Goal: Task Accomplishment & Management: Manage account settings

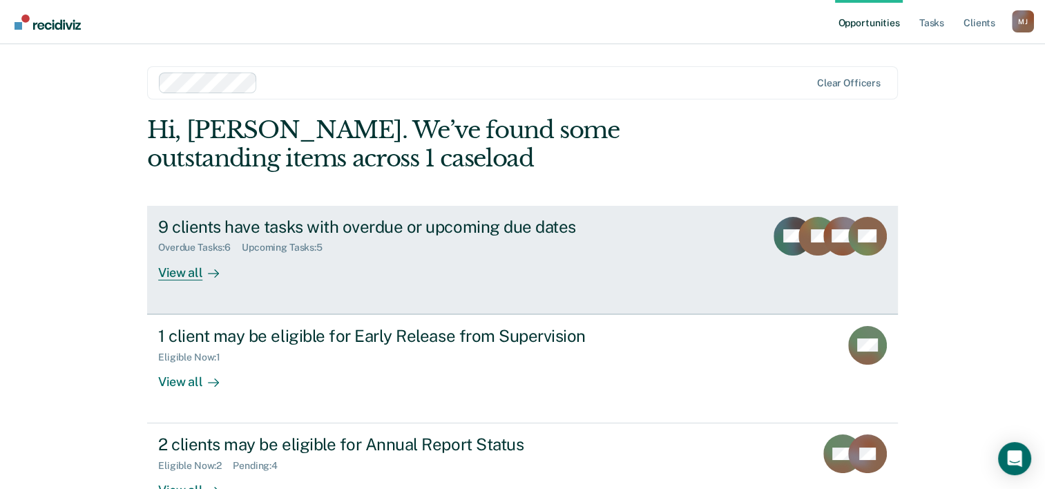
scroll to position [42, 0]
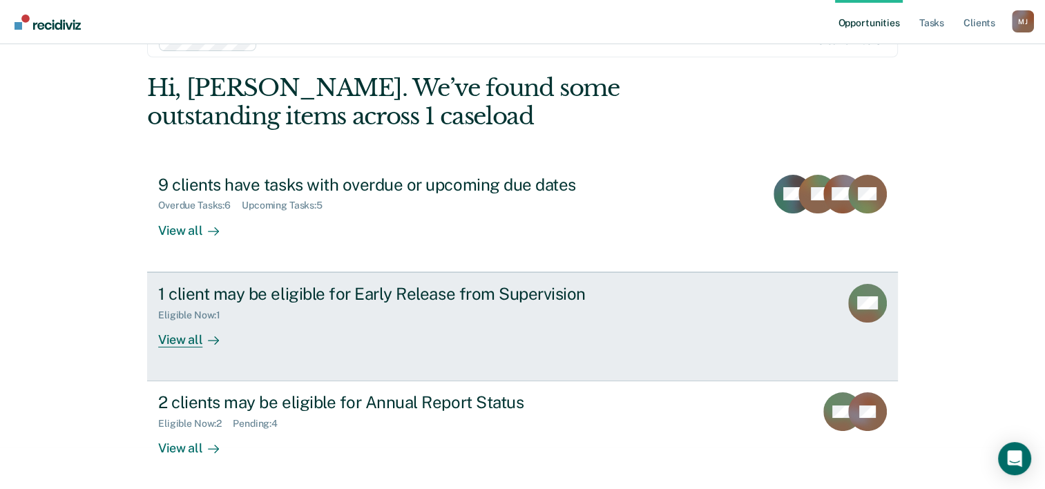
click at [301, 295] on div "1 client may be eligible for Early Release from Supervision" at bounding box center [400, 294] width 485 height 20
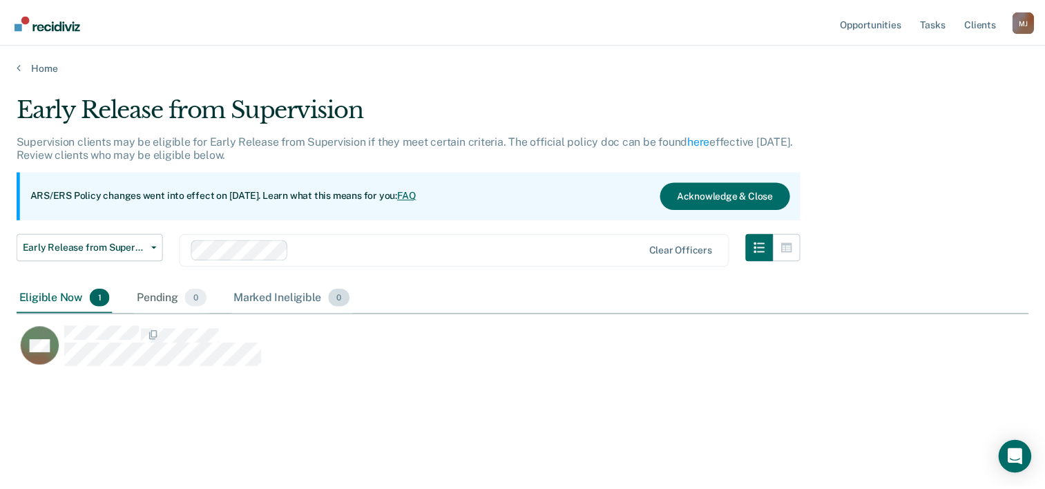
scroll to position [279, 1011]
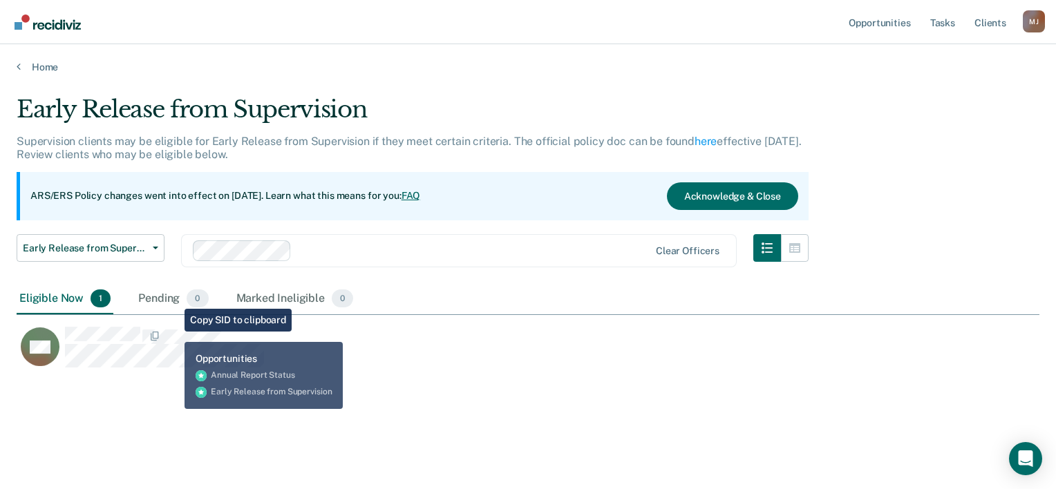
drag, startPoint x: 215, startPoint y: 318, endPoint x: 401, endPoint y: 384, distance: 197.1
click at [401, 384] on div "Early Release from Supervision Supervision clients may be eligible for Early Re…" at bounding box center [528, 240] width 1022 height 290
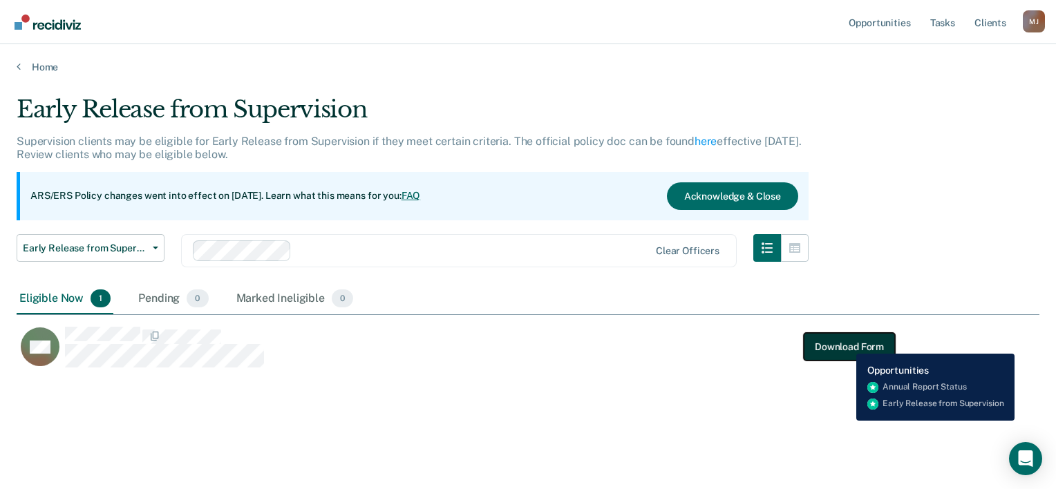
click at [846, 343] on button "Download Form" at bounding box center [848, 347] width 91 height 28
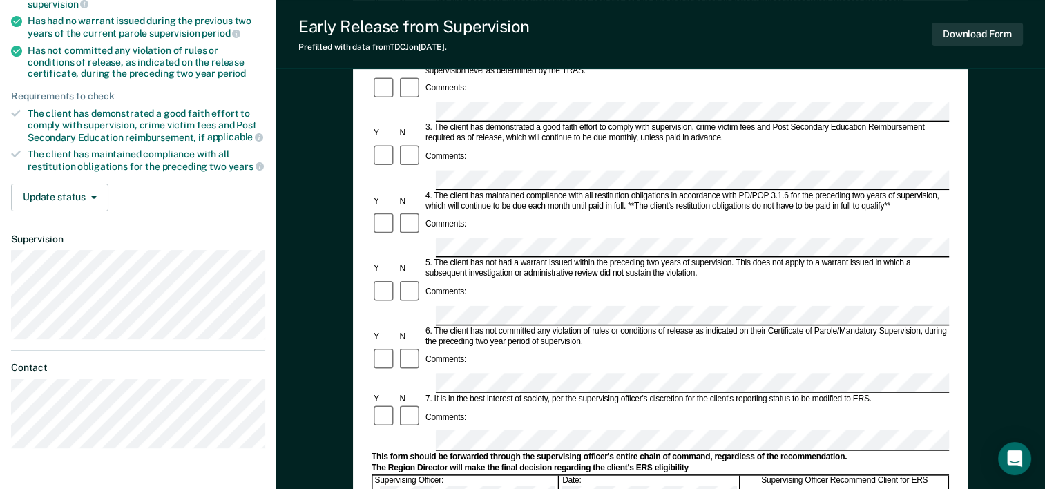
scroll to position [276, 0]
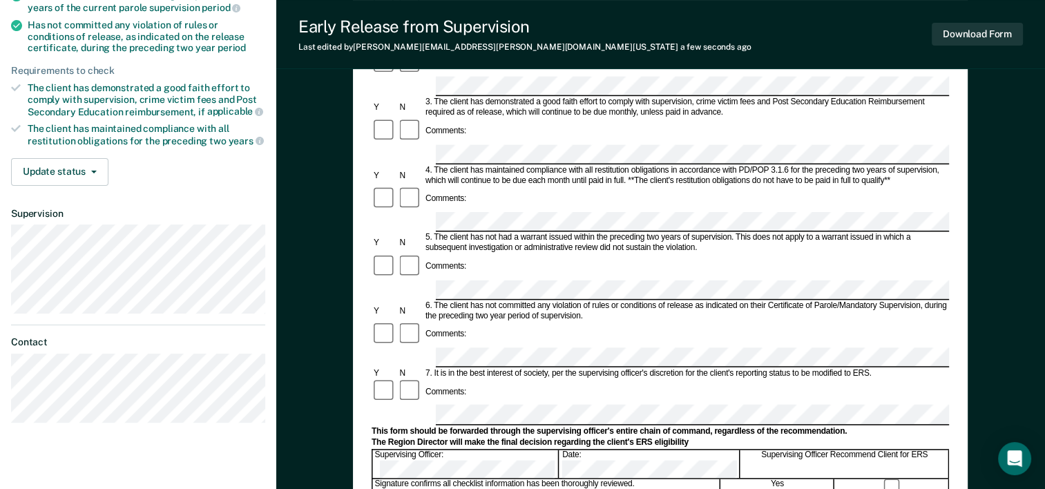
click at [987, 278] on div "Early Release from Supervision (ERS) Checklist, Recommendation, and Determinati…" at bounding box center [660, 278] width 769 height 938
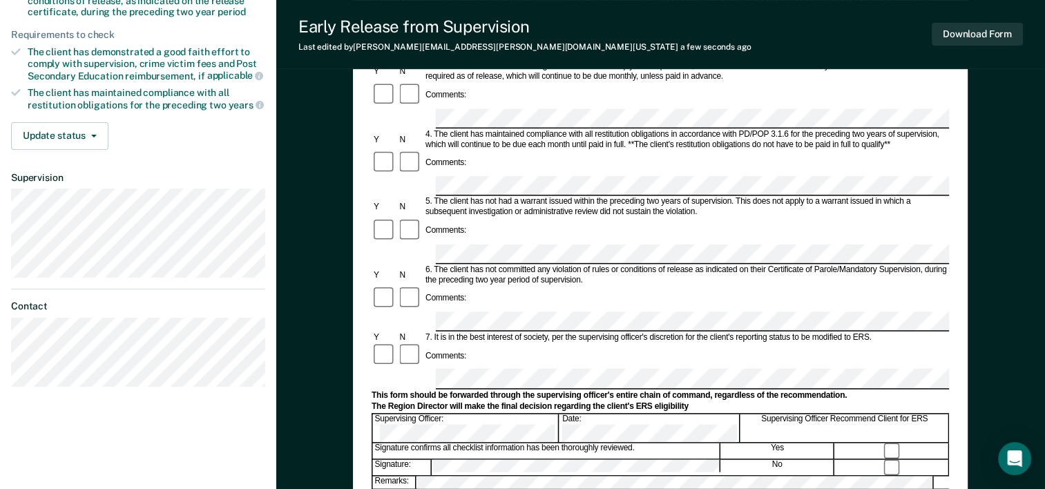
scroll to position [327, 0]
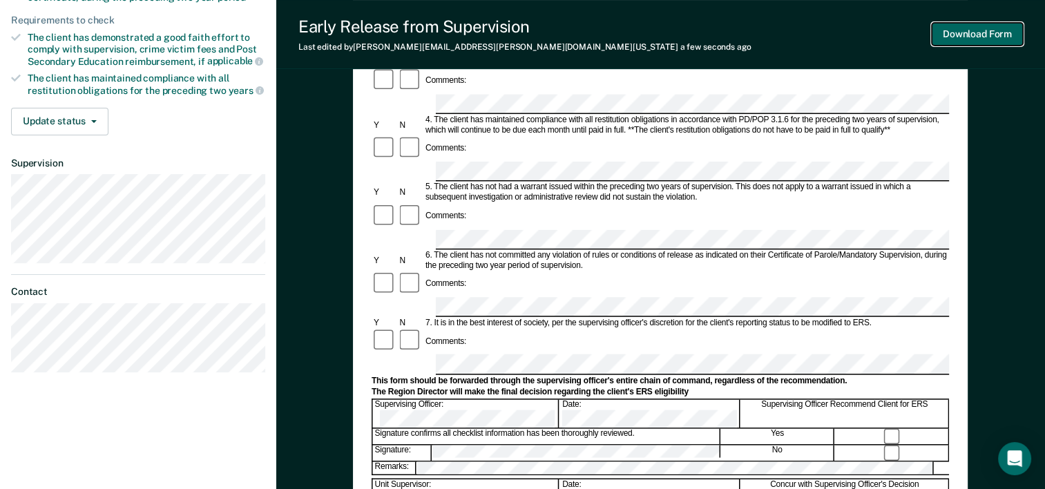
click at [995, 39] on button "Download Form" at bounding box center [977, 34] width 91 height 23
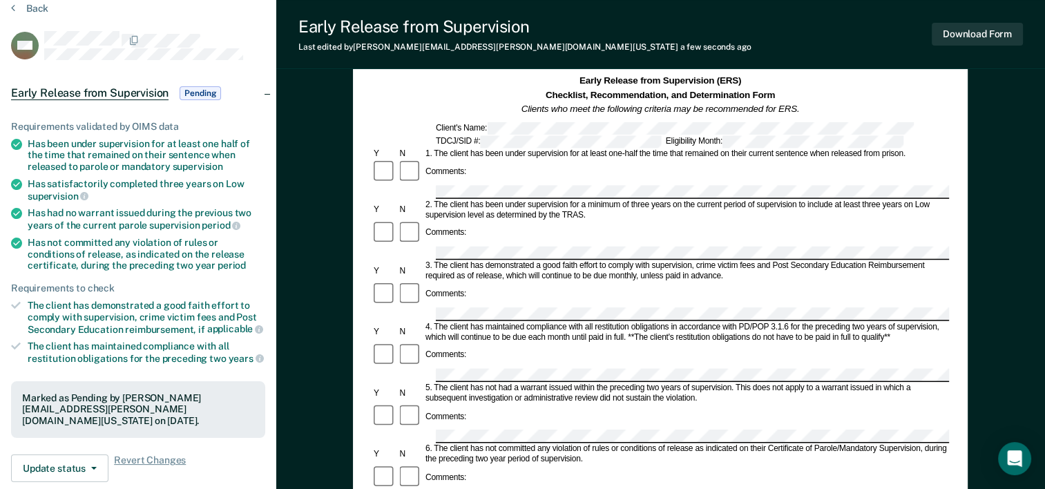
scroll to position [0, 0]
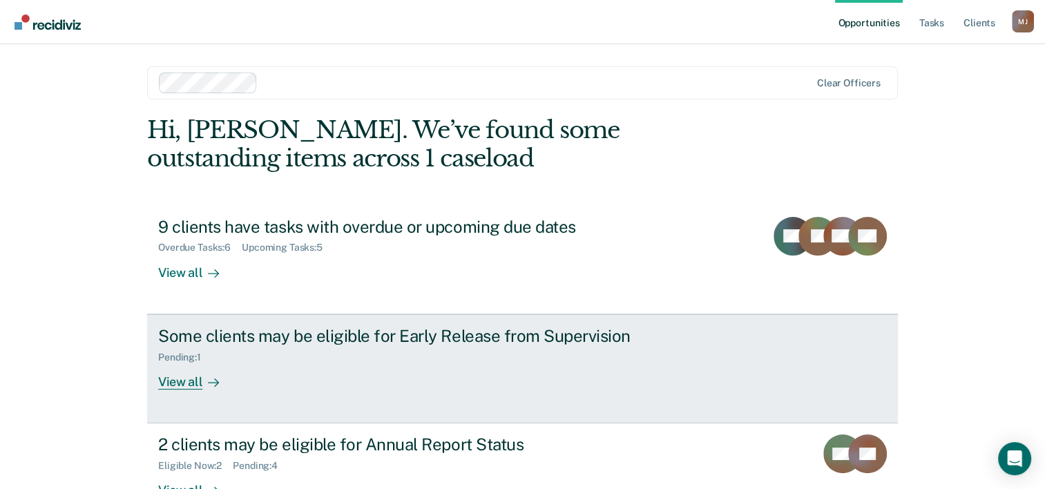
scroll to position [42, 0]
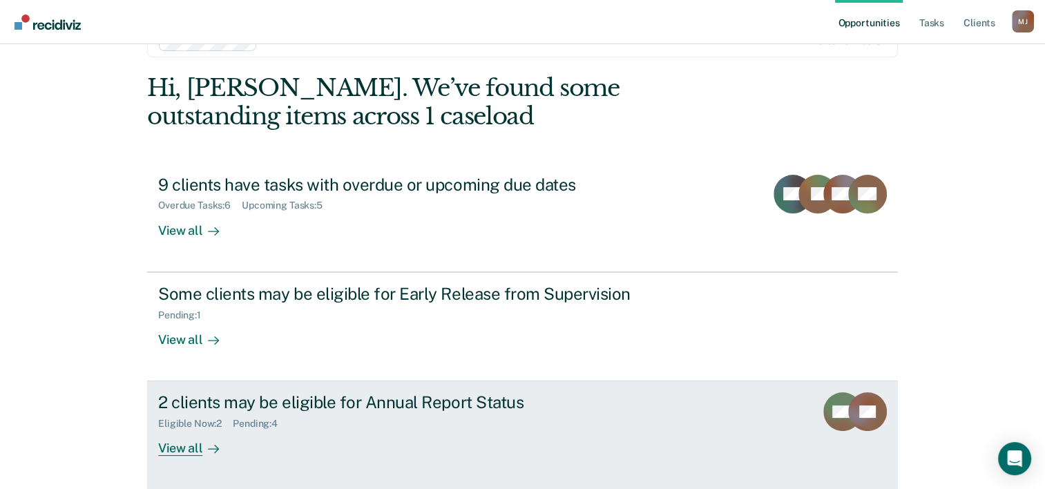
click at [292, 401] on div "2 clients may be eligible for Annual Report Status" at bounding box center [400, 402] width 485 height 20
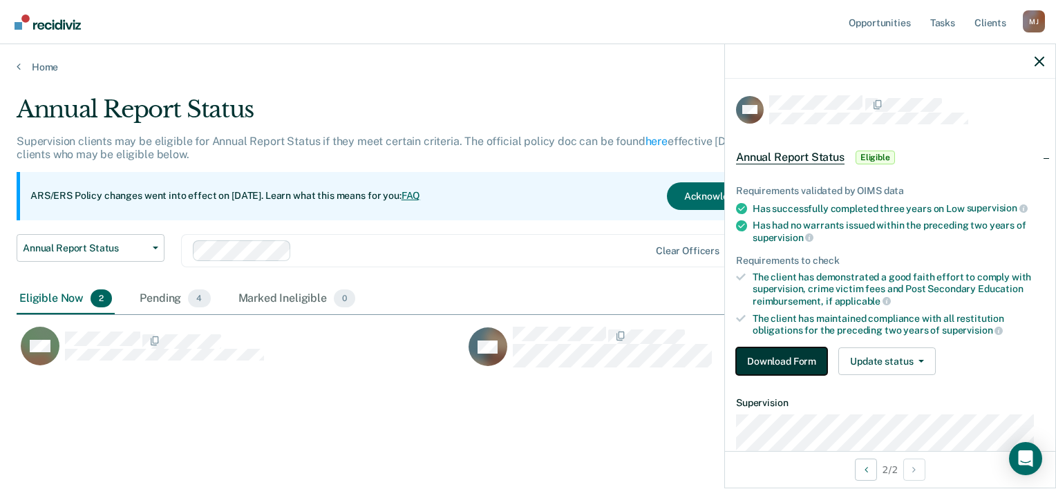
click at [810, 355] on button "Download Form" at bounding box center [781, 361] width 91 height 28
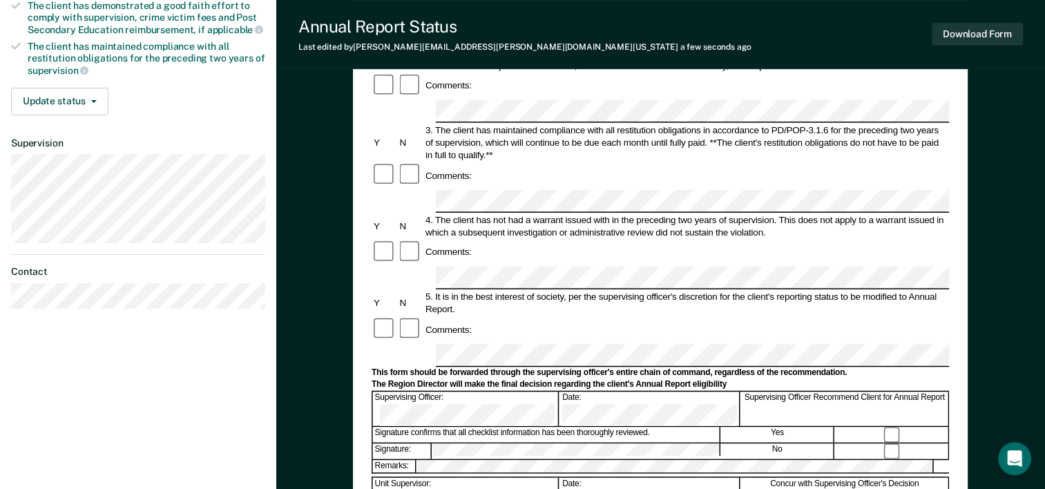
scroll to position [276, 0]
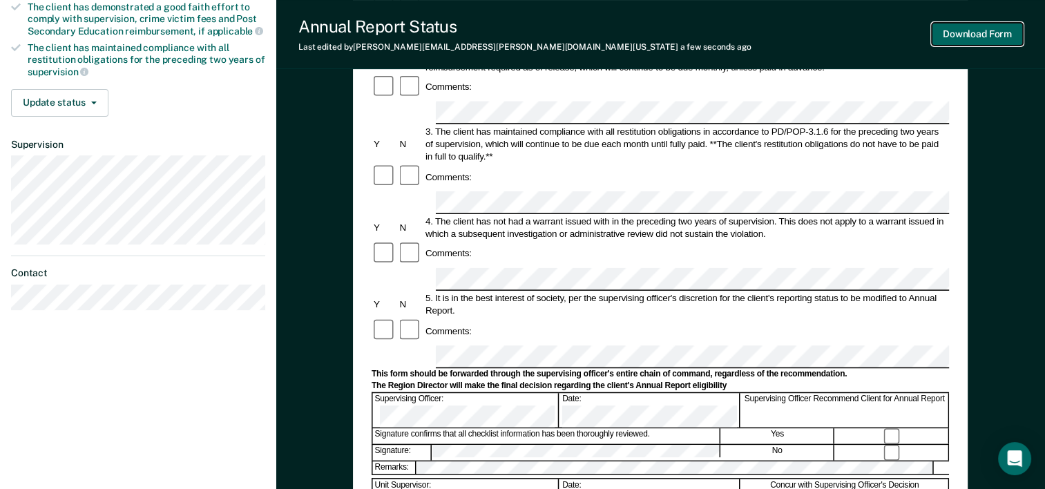
click at [975, 41] on button "Download Form" at bounding box center [977, 34] width 91 height 23
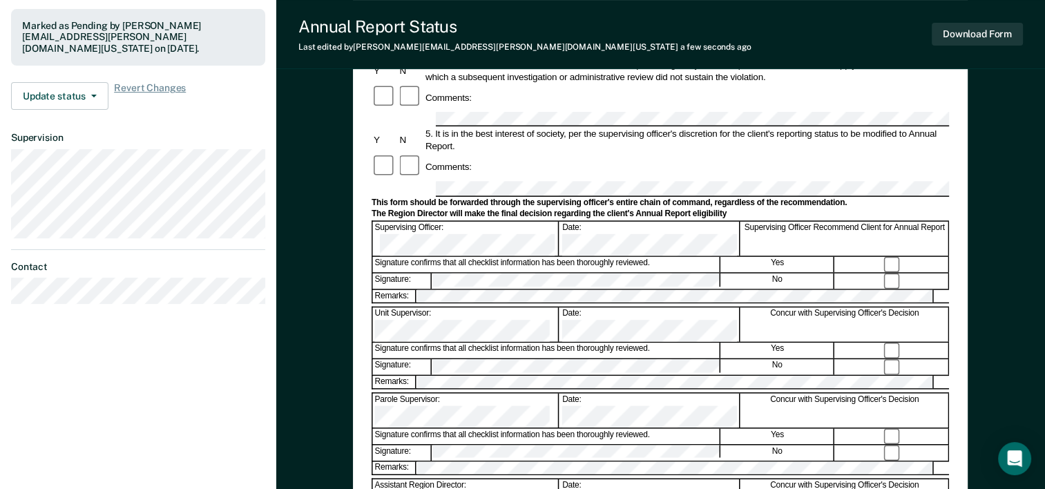
scroll to position [258, 0]
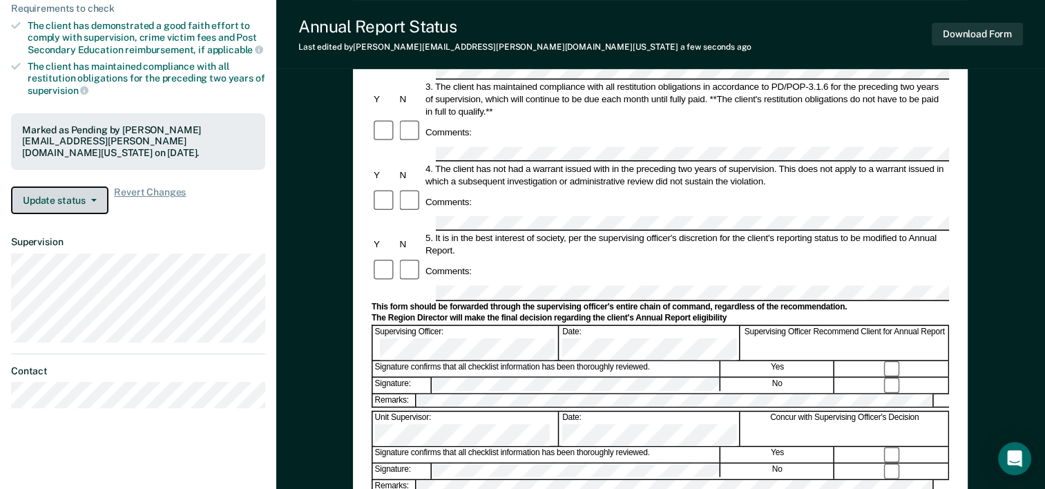
click at [94, 200] on button "Update status" at bounding box center [59, 201] width 97 height 28
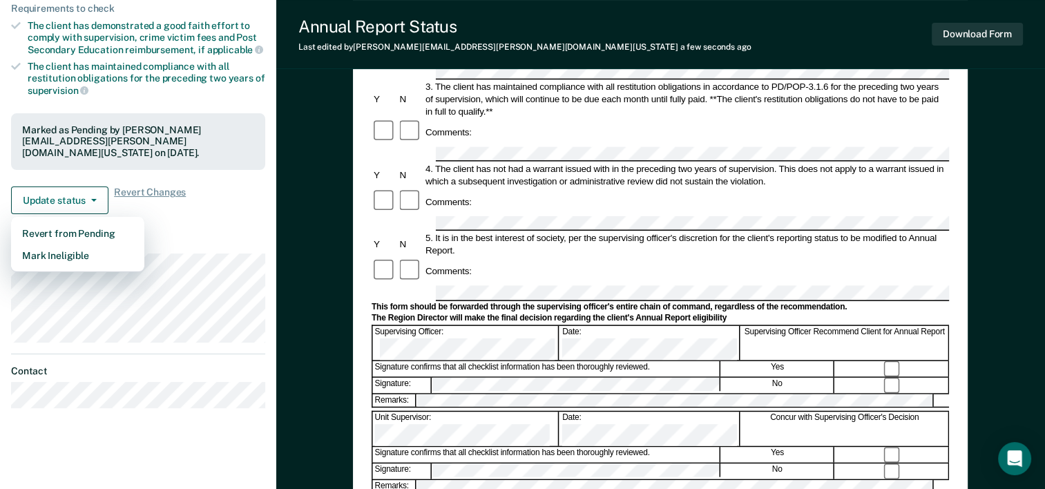
click at [198, 222] on article "RM Annual Report Status Pending Requirements validated by OIMS data Has success…" at bounding box center [138, 120] width 254 height 576
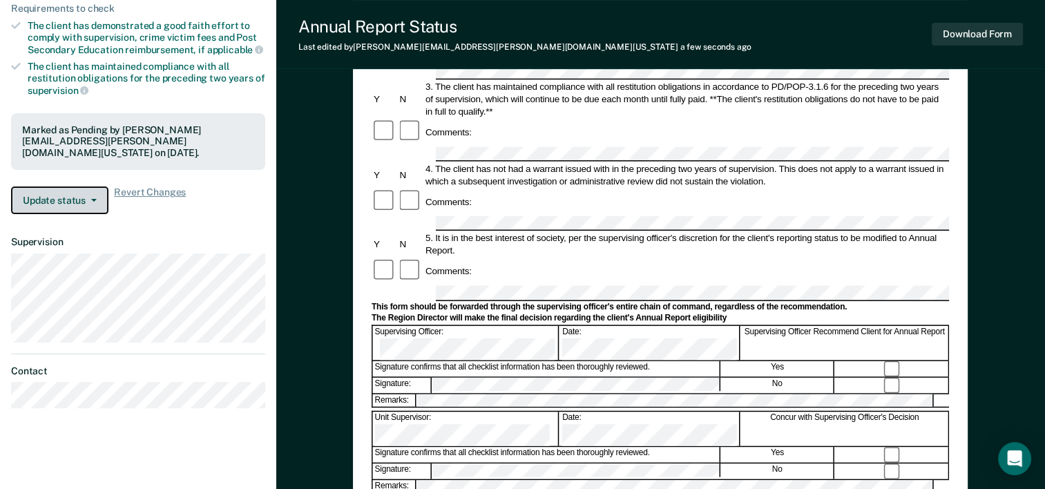
click at [74, 198] on button "Update status" at bounding box center [59, 201] width 97 height 28
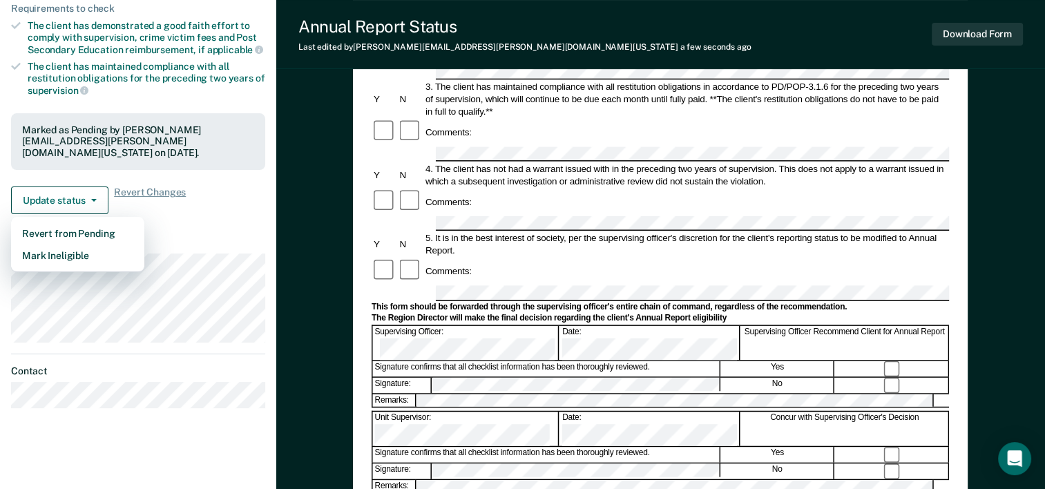
click at [195, 237] on dt "Supervision" at bounding box center [138, 242] width 254 height 12
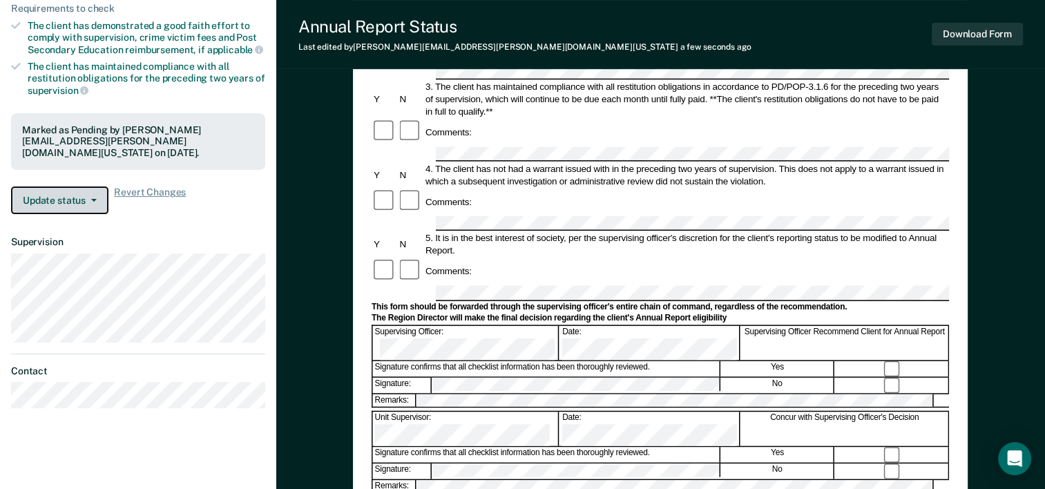
click at [73, 200] on button "Update status" at bounding box center [59, 201] width 97 height 28
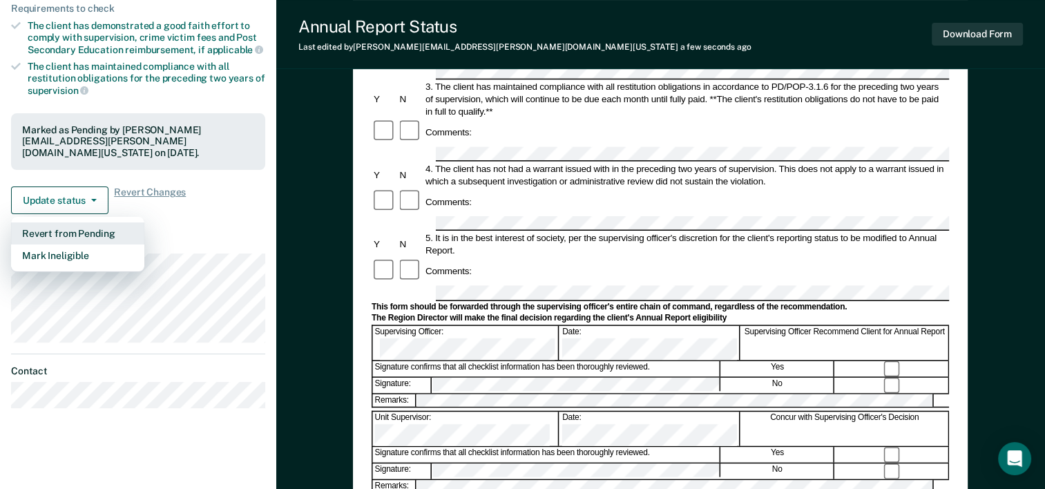
click at [101, 231] on button "Revert from Pending" at bounding box center [77, 233] width 133 height 22
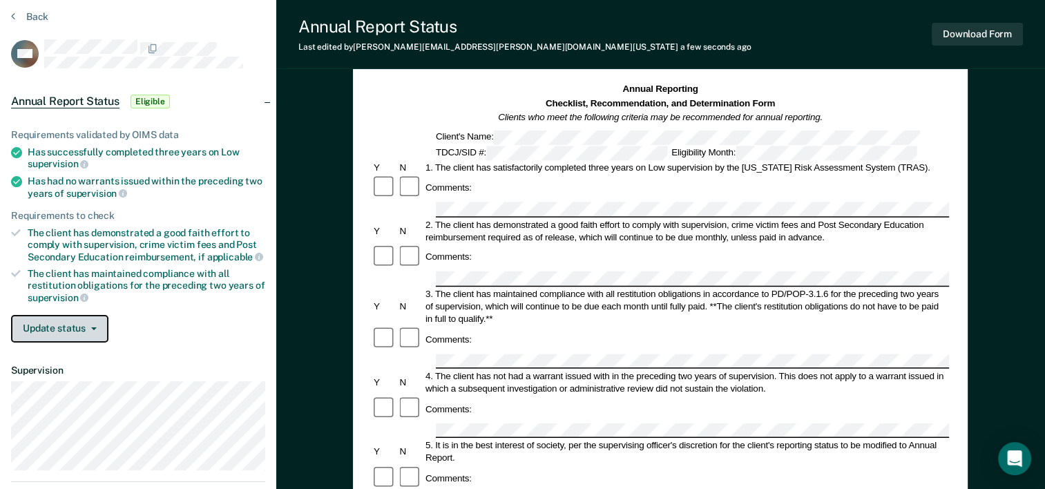
scroll to position [0, 0]
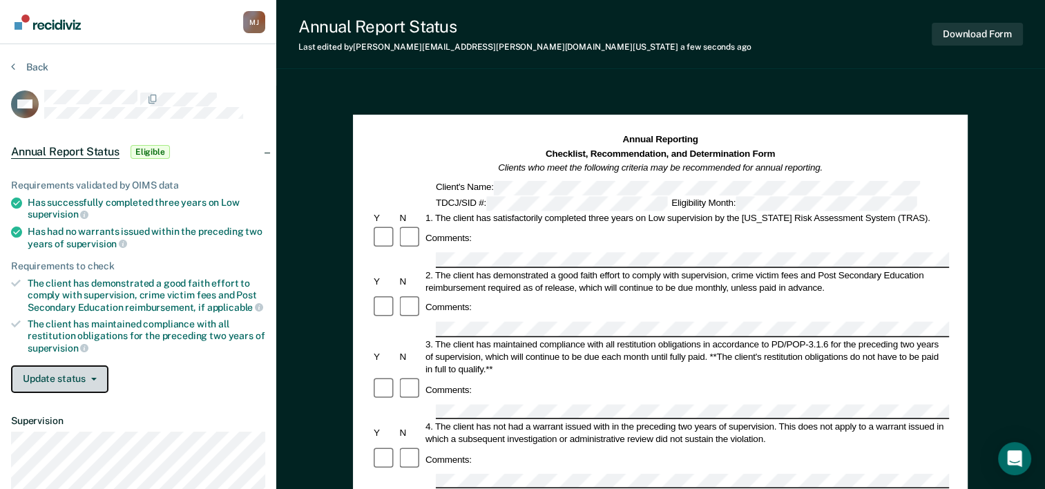
click at [79, 370] on button "Update status" at bounding box center [59, 379] width 97 height 28
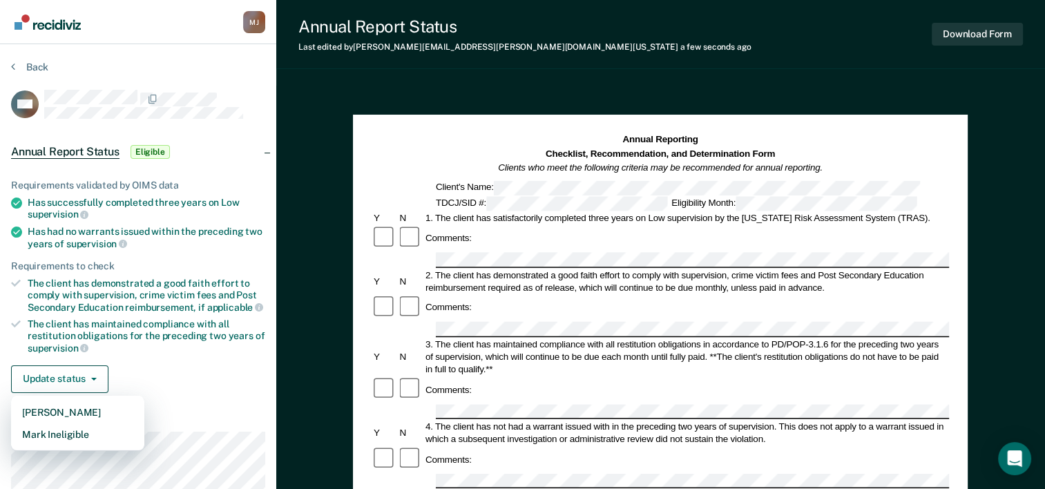
click at [146, 365] on div "Update status [PERSON_NAME] Mark Ineligible" at bounding box center [138, 379] width 254 height 28
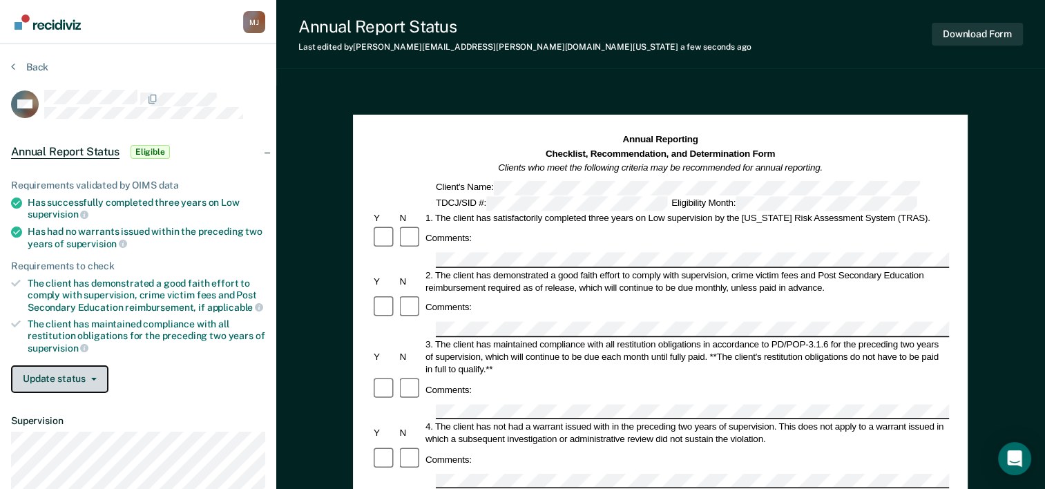
click at [96, 368] on button "Update status" at bounding box center [59, 379] width 97 height 28
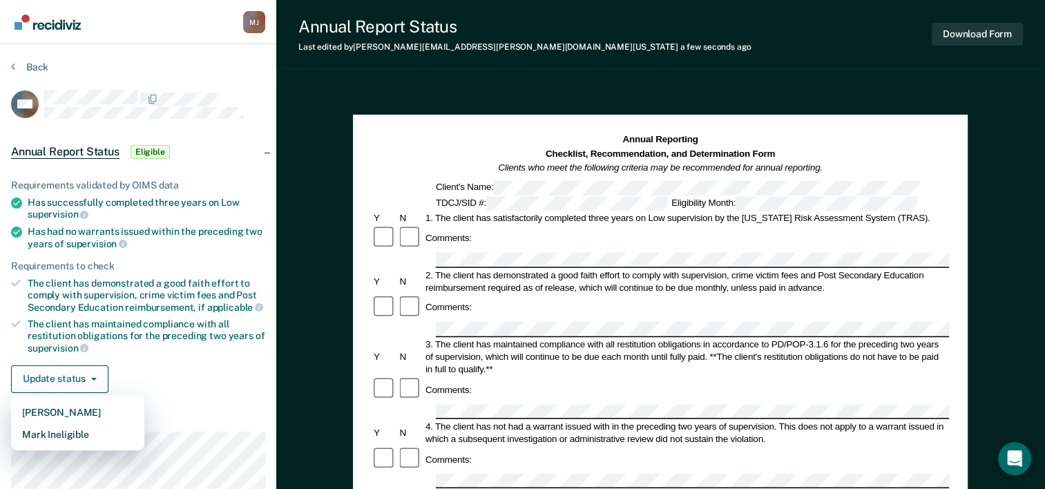
click at [153, 379] on div "Update status [PERSON_NAME] Mark Ineligible" at bounding box center [138, 379] width 254 height 28
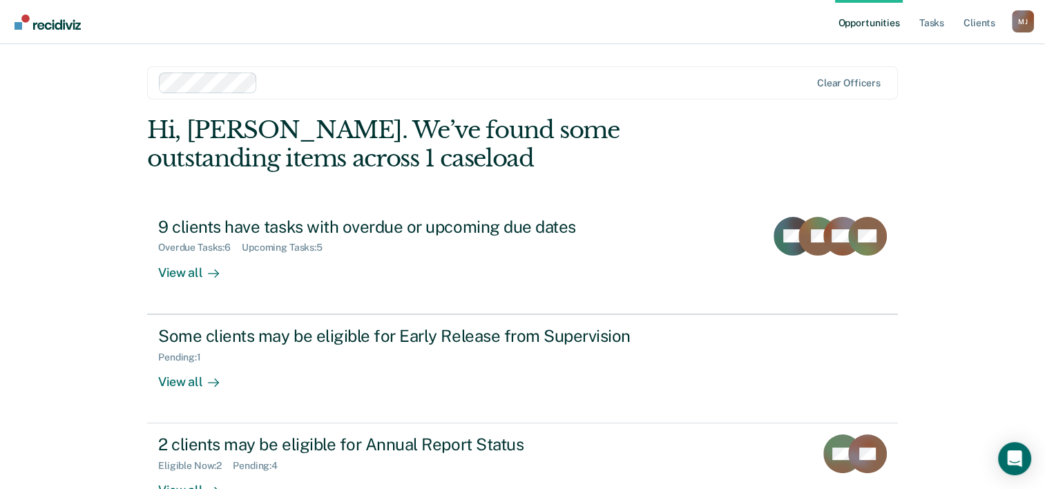
click at [371, 189] on div "Hi, [PERSON_NAME]. We’ve found some outstanding items across 1 caseload 9 clien…" at bounding box center [522, 324] width 751 height 416
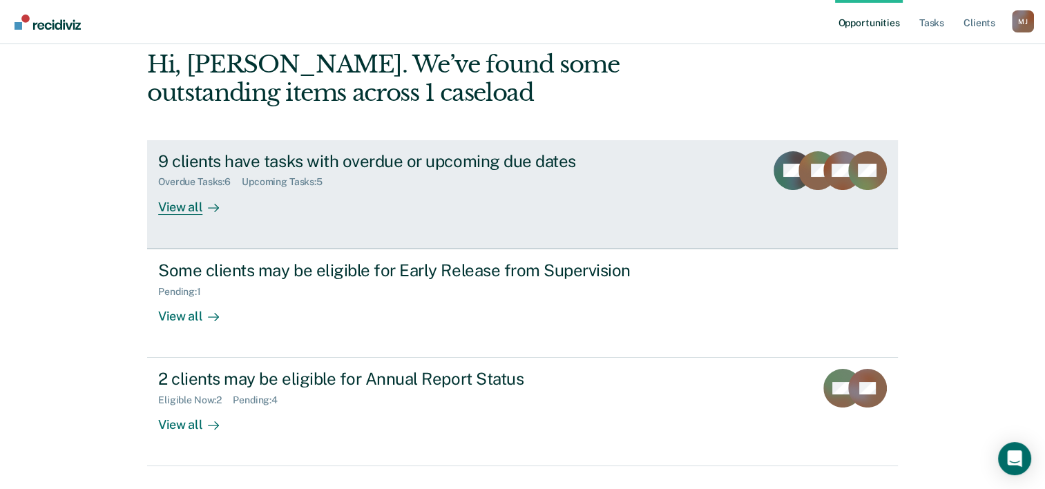
scroll to position [69, 0]
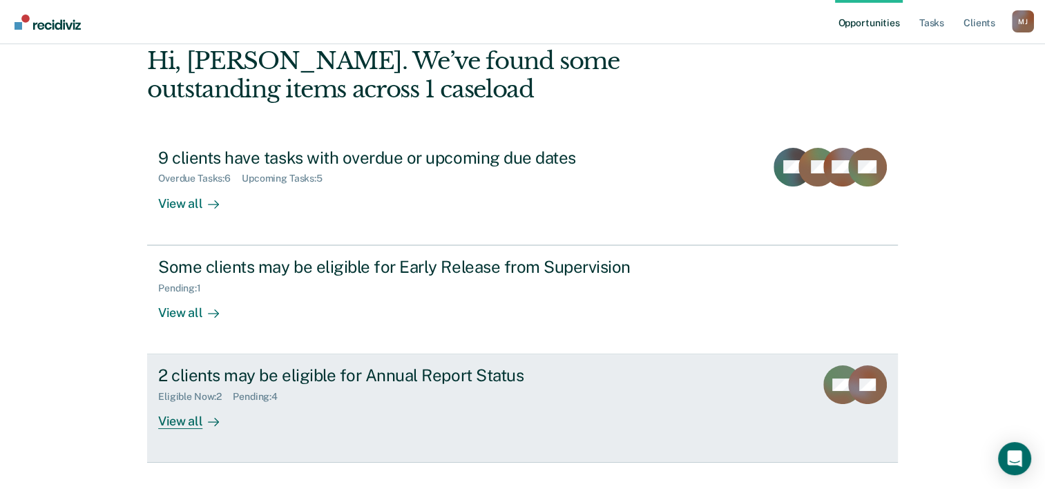
click at [202, 417] on div at bounding box center [210, 422] width 17 height 16
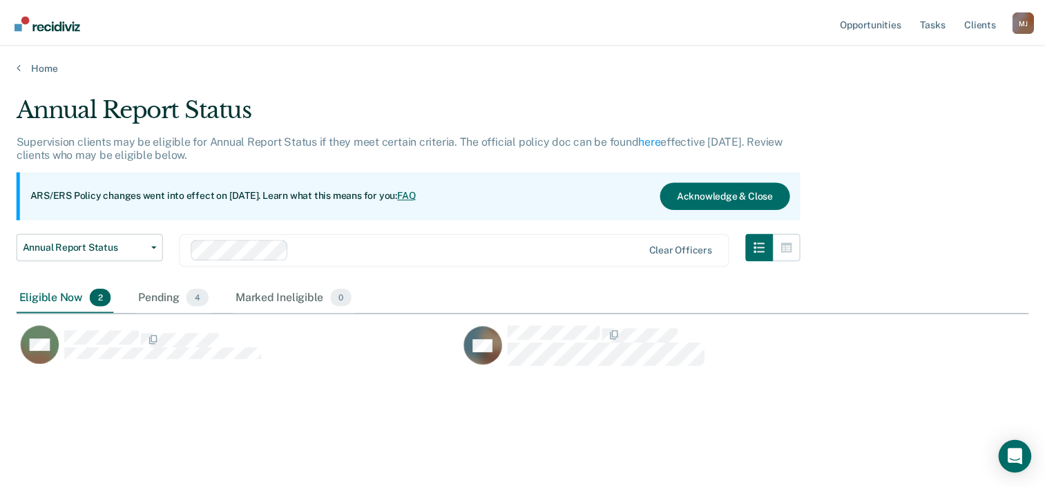
scroll to position [279, 1011]
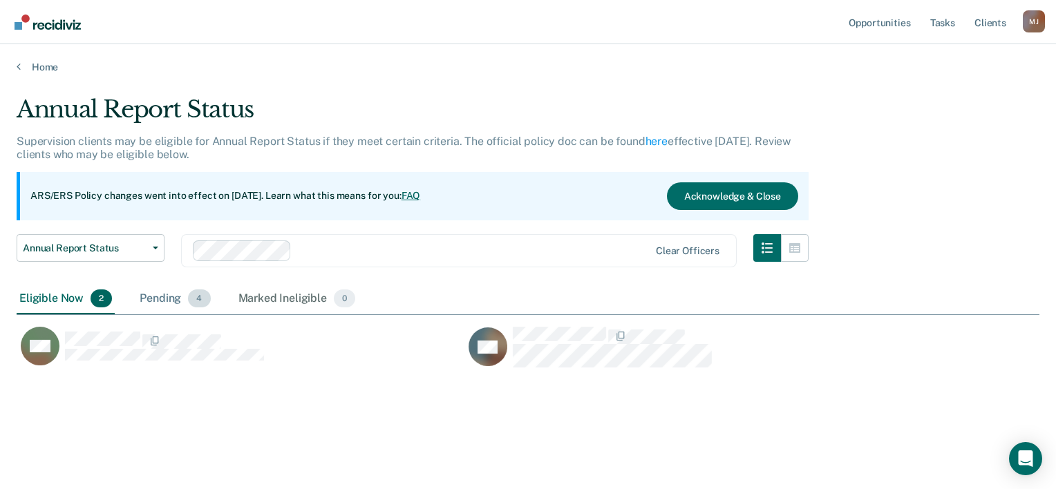
click at [163, 296] on div "Pending 4" at bounding box center [175, 299] width 76 height 30
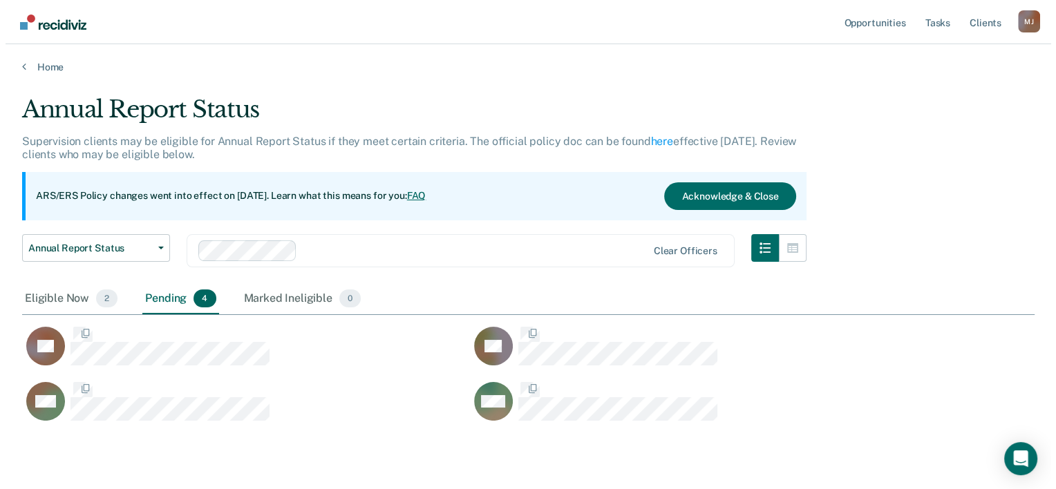
scroll to position [325, 1001]
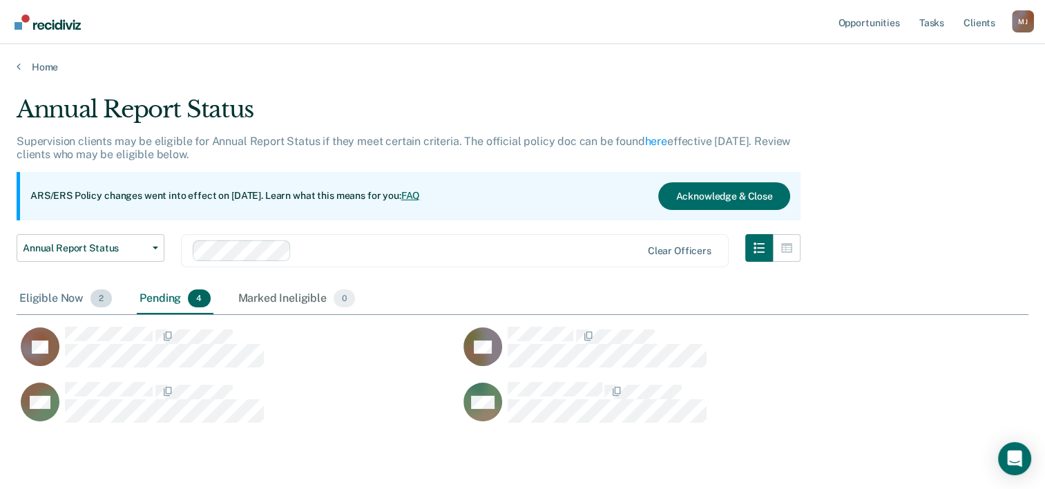
click at [57, 297] on div "Eligible Now 2" at bounding box center [66, 299] width 98 height 30
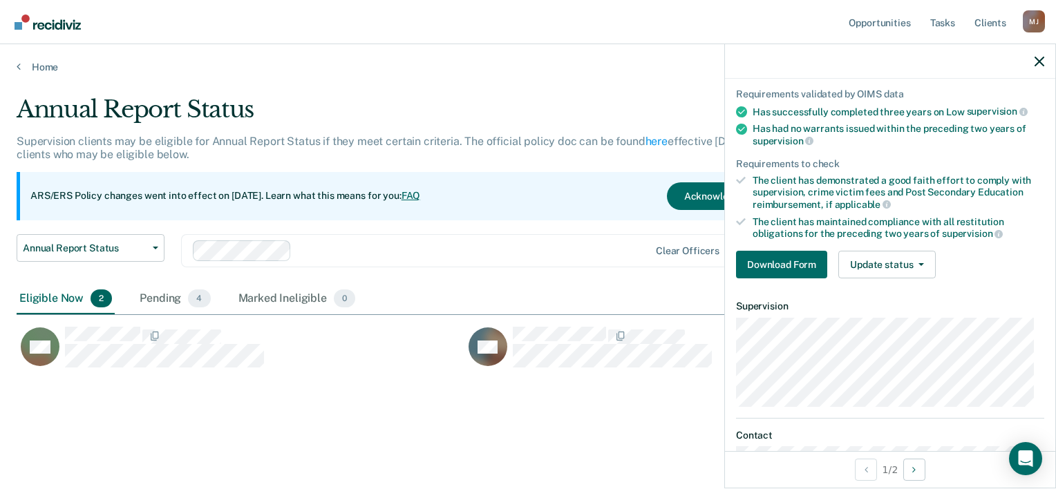
scroll to position [173, 0]
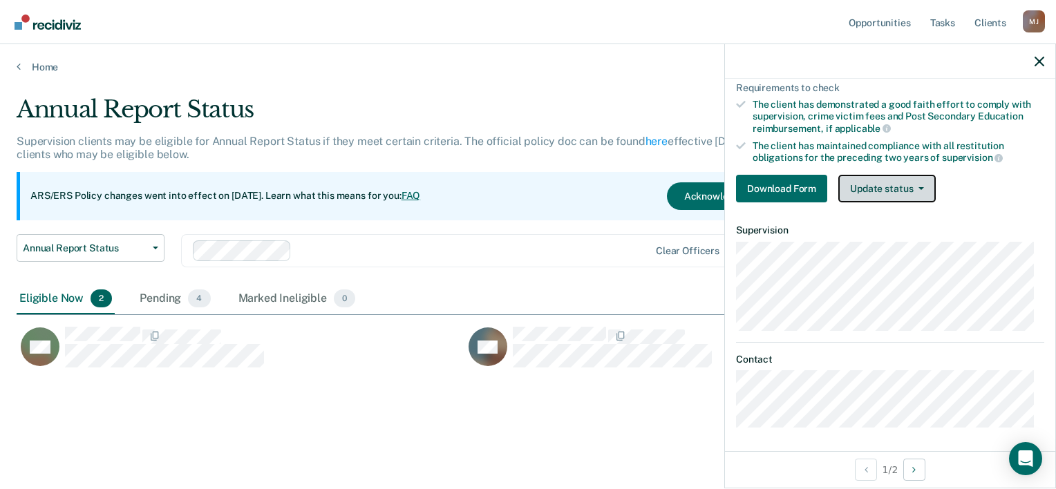
click at [898, 189] on button "Update status" at bounding box center [886, 189] width 97 height 28
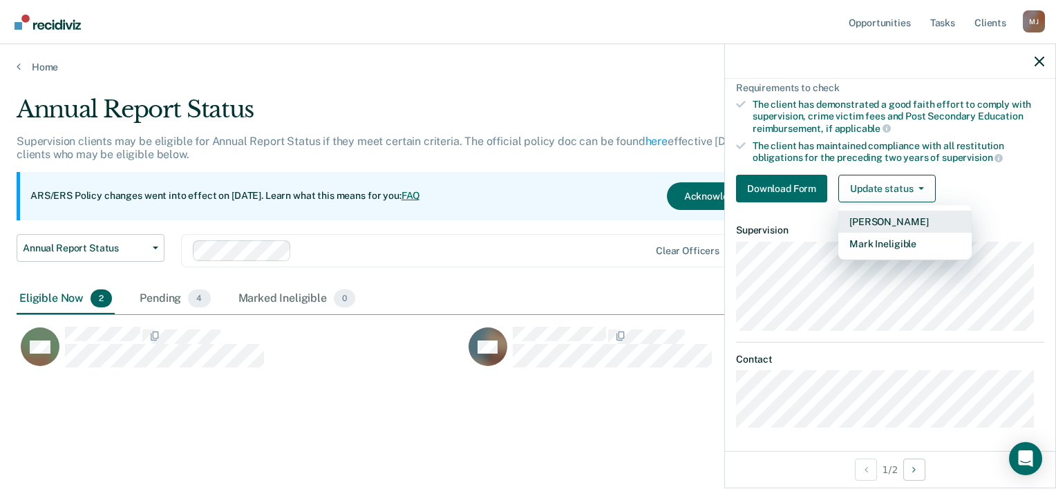
click at [893, 218] on button "[PERSON_NAME]" at bounding box center [904, 222] width 133 height 22
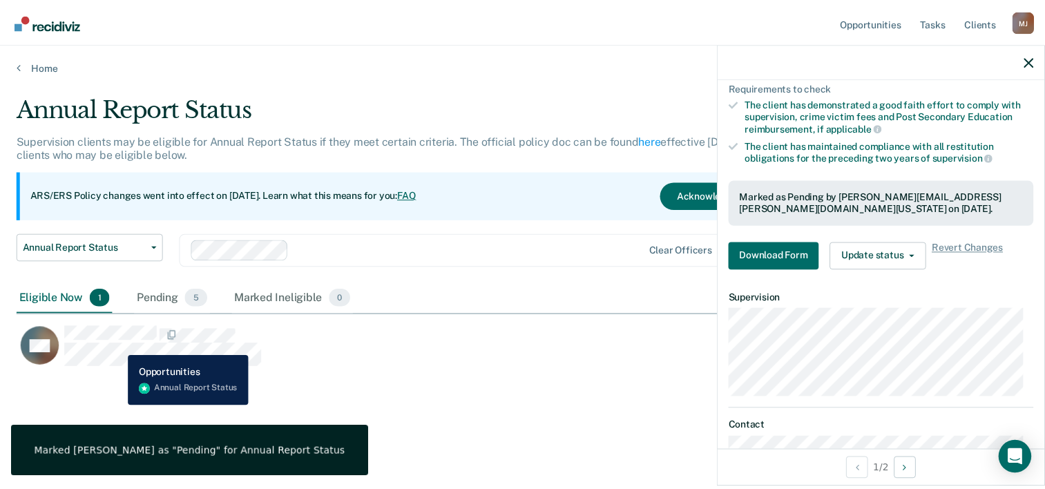
scroll to position [141, 0]
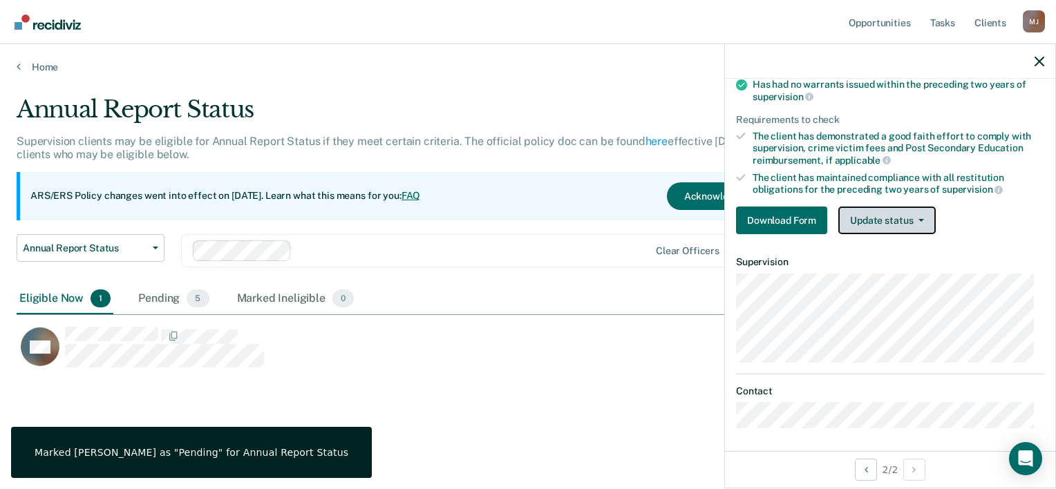
click at [903, 209] on button "Update status" at bounding box center [886, 221] width 97 height 28
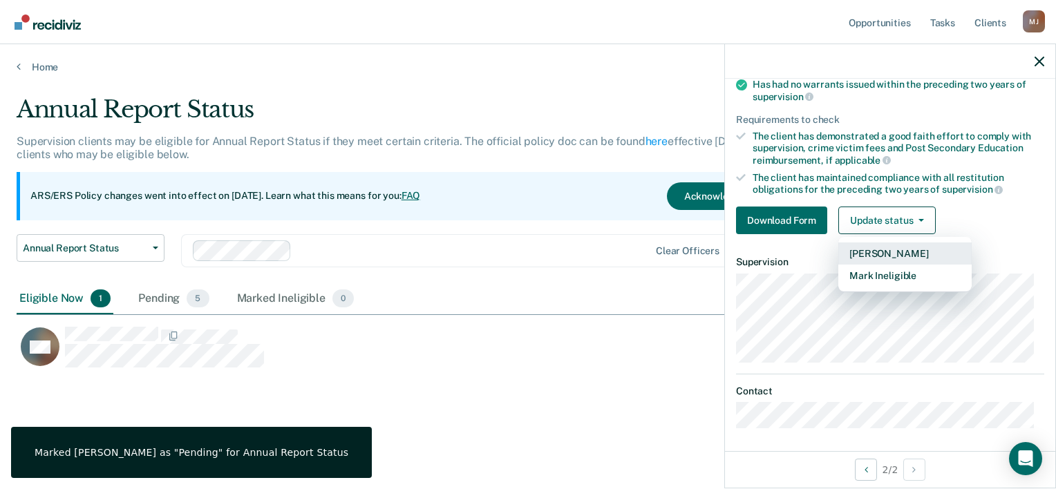
click at [887, 256] on button "[PERSON_NAME]" at bounding box center [904, 253] width 133 height 22
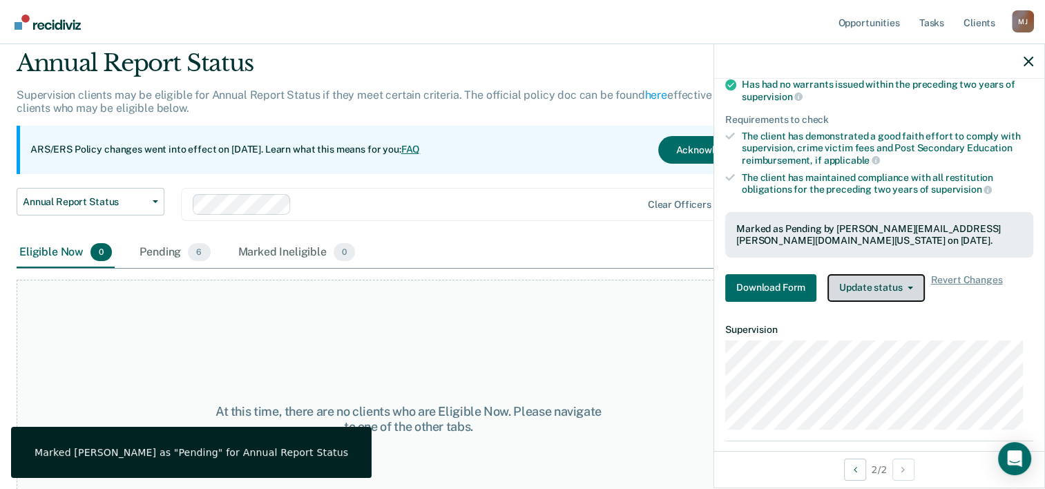
scroll to position [46, 0]
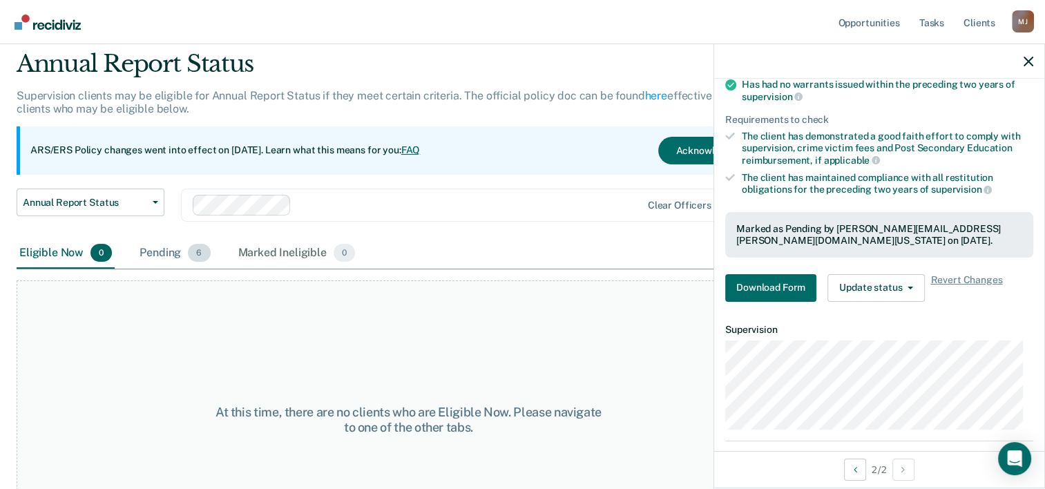
click at [169, 256] on div "Pending 6" at bounding box center [175, 253] width 76 height 30
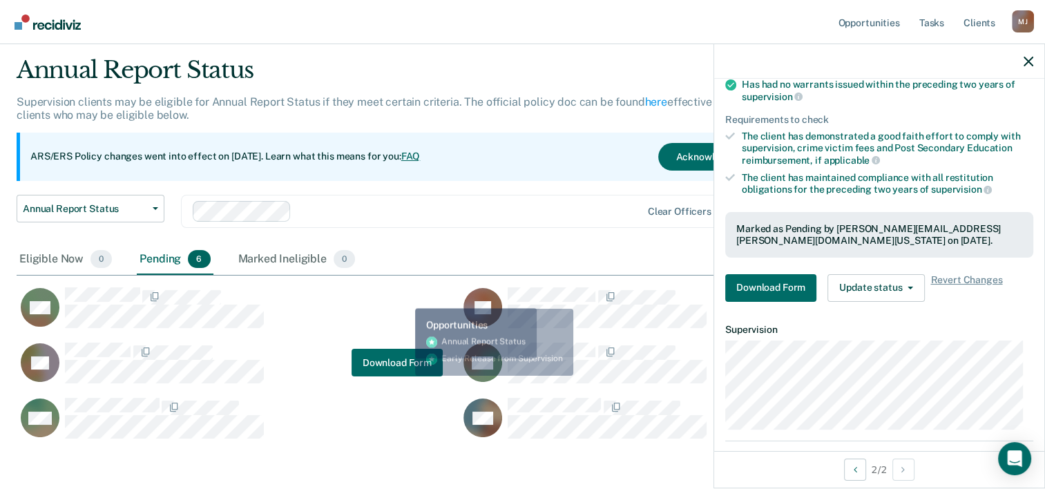
scroll to position [101, 0]
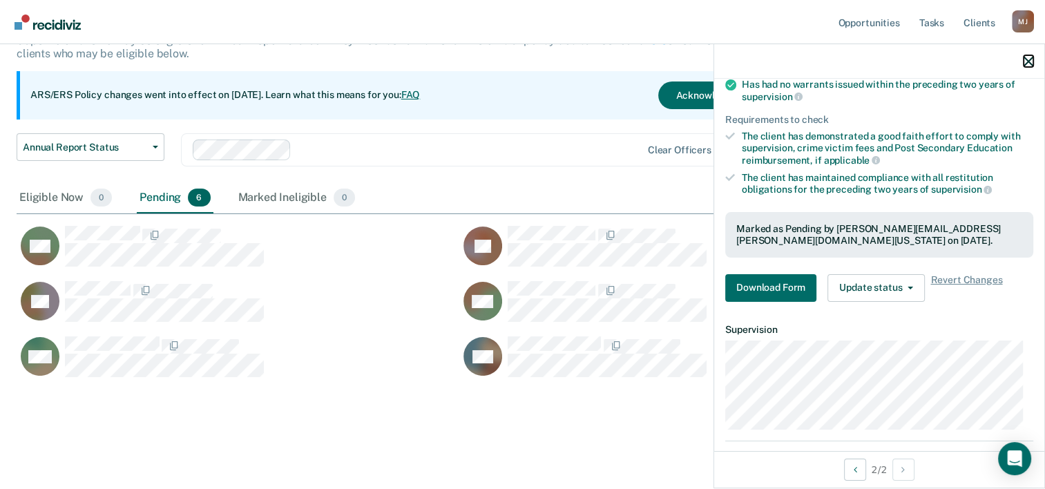
click at [1032, 61] on icon "button" at bounding box center [1029, 62] width 10 height 10
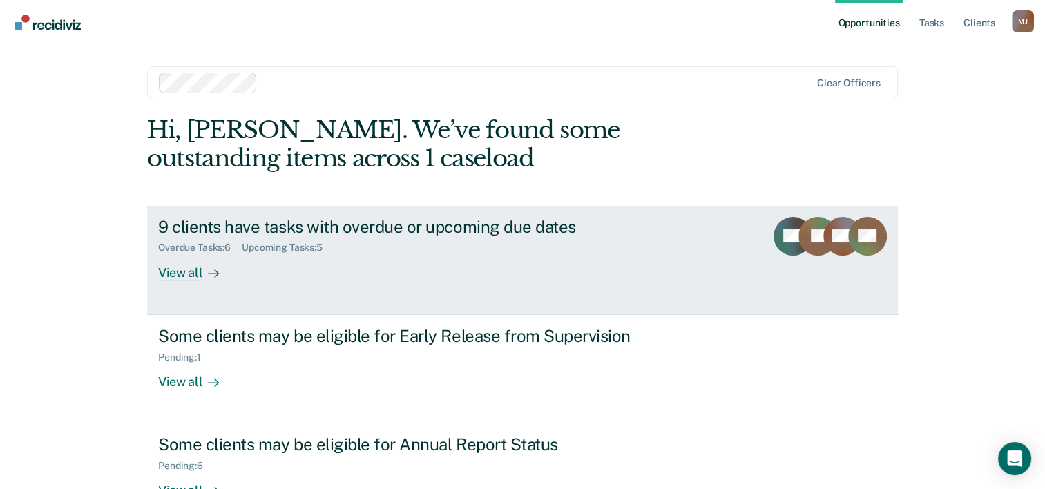
scroll to position [97, 0]
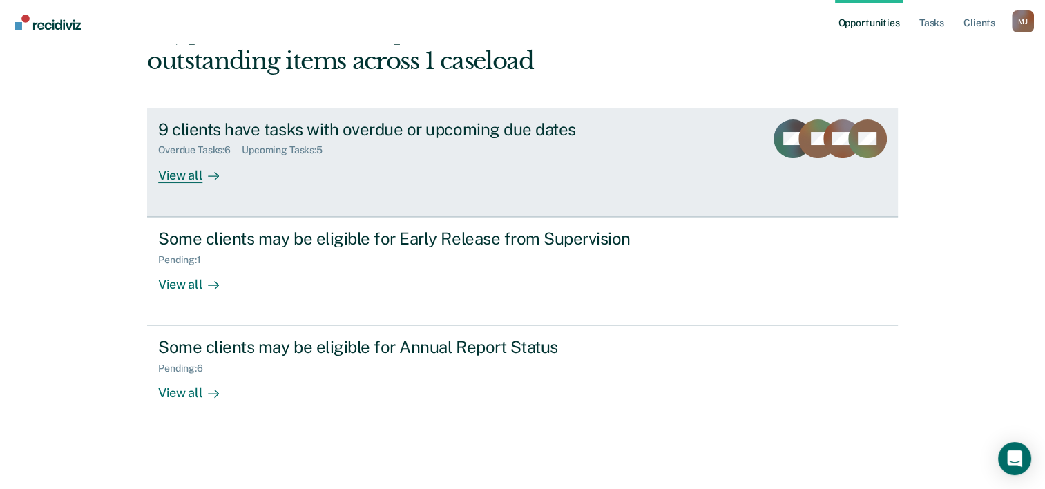
click at [306, 134] on div "9 clients have tasks with overdue or upcoming due dates" at bounding box center [400, 130] width 485 height 20
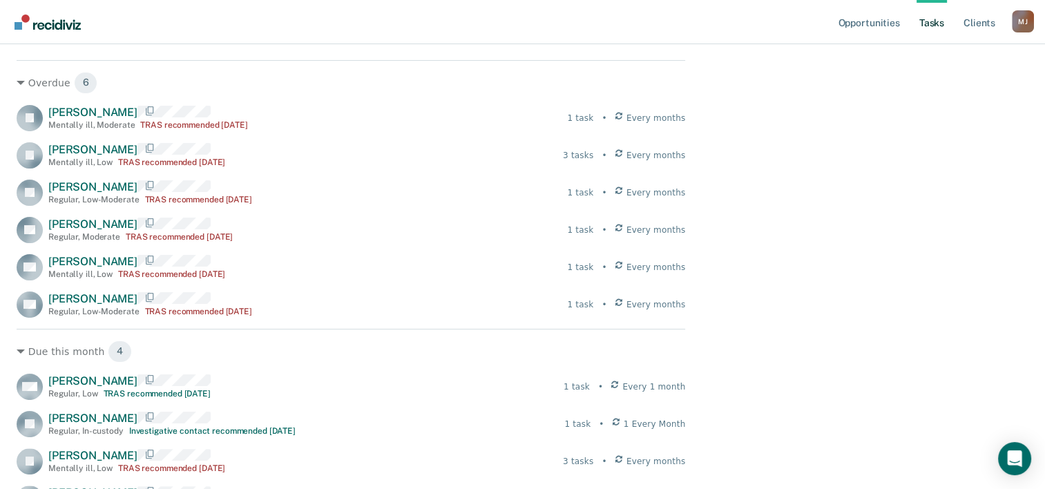
scroll to position [404, 0]
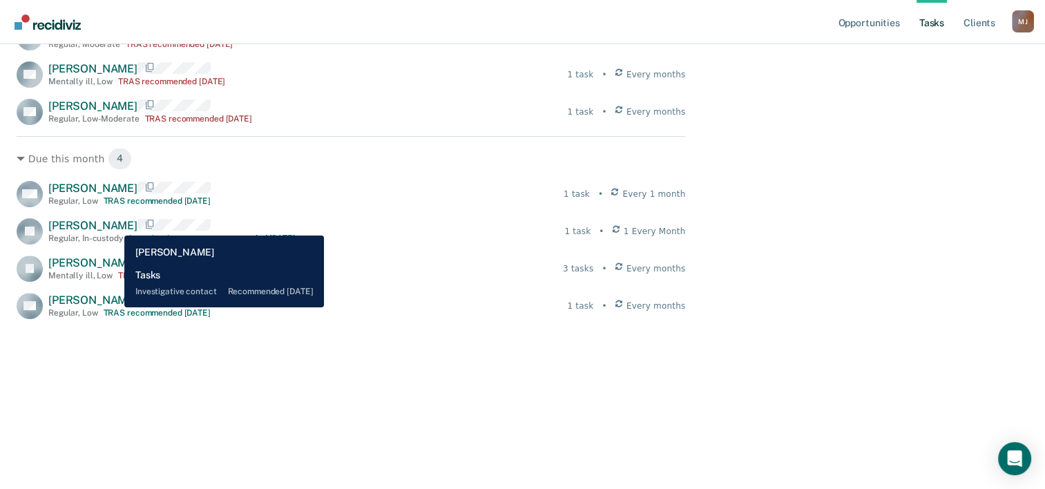
click at [114, 225] on span "Jacob Villapando" at bounding box center [92, 225] width 89 height 13
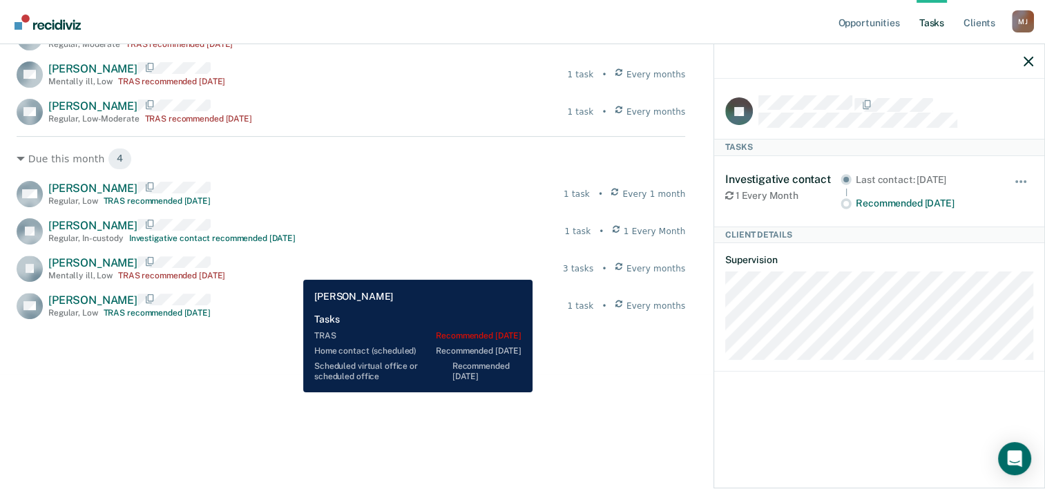
scroll to position [0, 0]
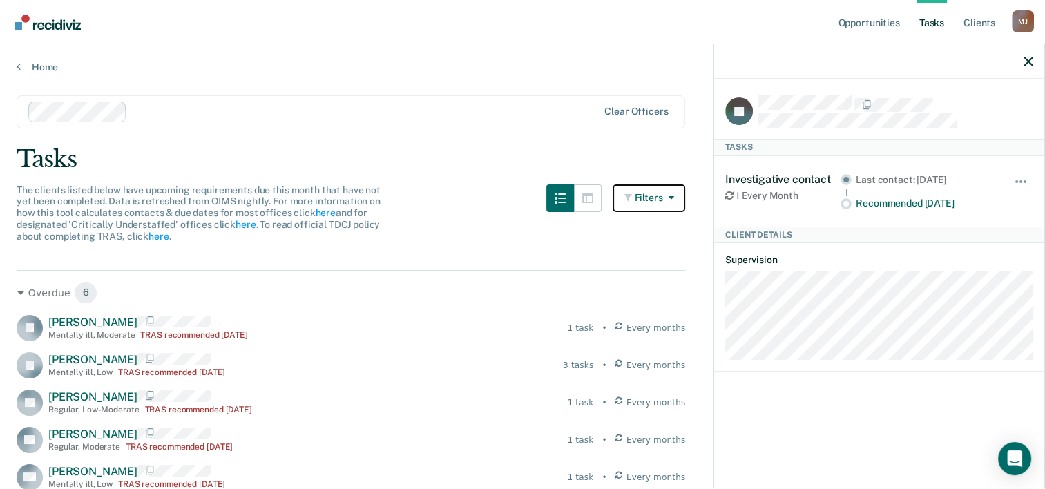
click at [643, 202] on button "Filters" at bounding box center [649, 198] width 73 height 28
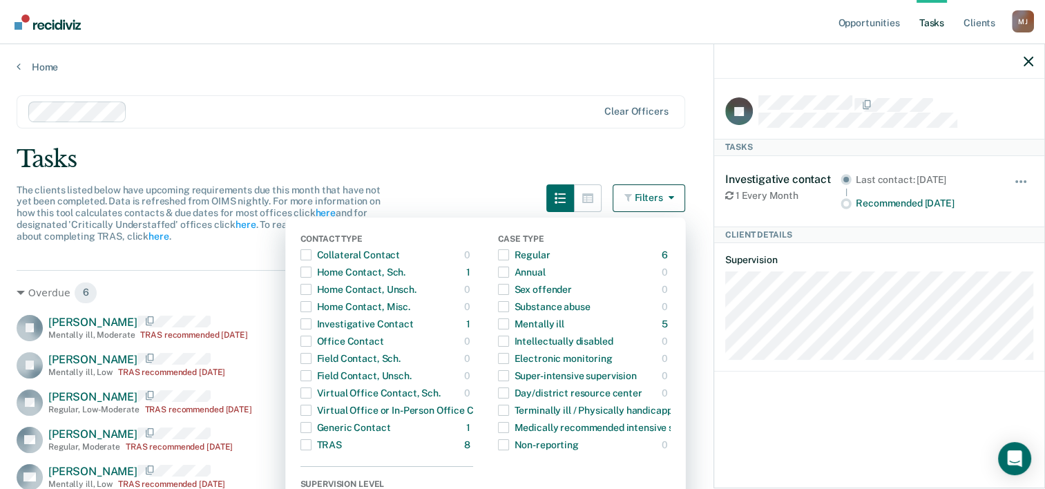
click at [461, 158] on div "Tasks" at bounding box center [523, 159] width 1012 height 28
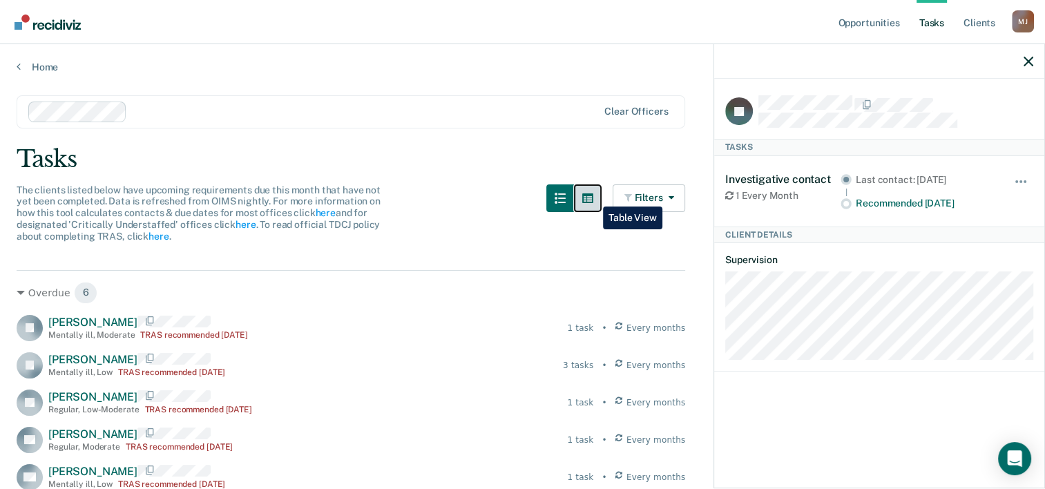
click at [593, 196] on icon "button" at bounding box center [587, 198] width 11 height 10
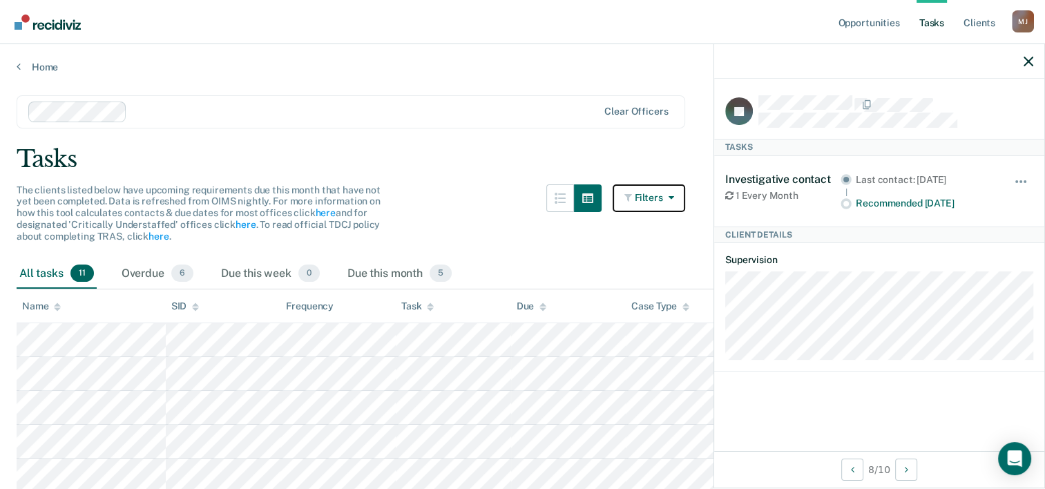
click at [642, 206] on button "Filters" at bounding box center [649, 198] width 73 height 28
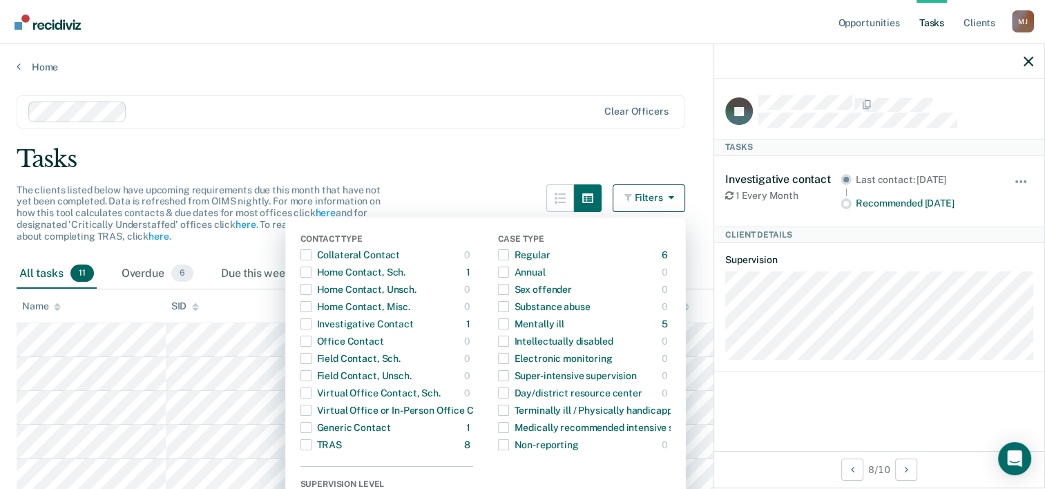
click at [544, 173] on main "Clear officers Tasks The clients listed below have upcoming requirements due th…" at bounding box center [522, 410] width 1045 height 674
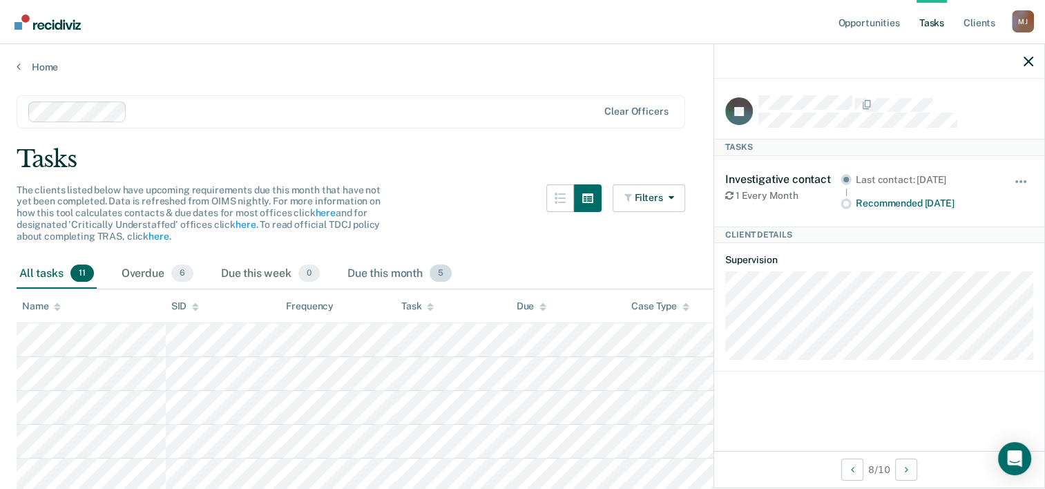
click at [385, 271] on div "Due this month 5" at bounding box center [400, 274] width 110 height 30
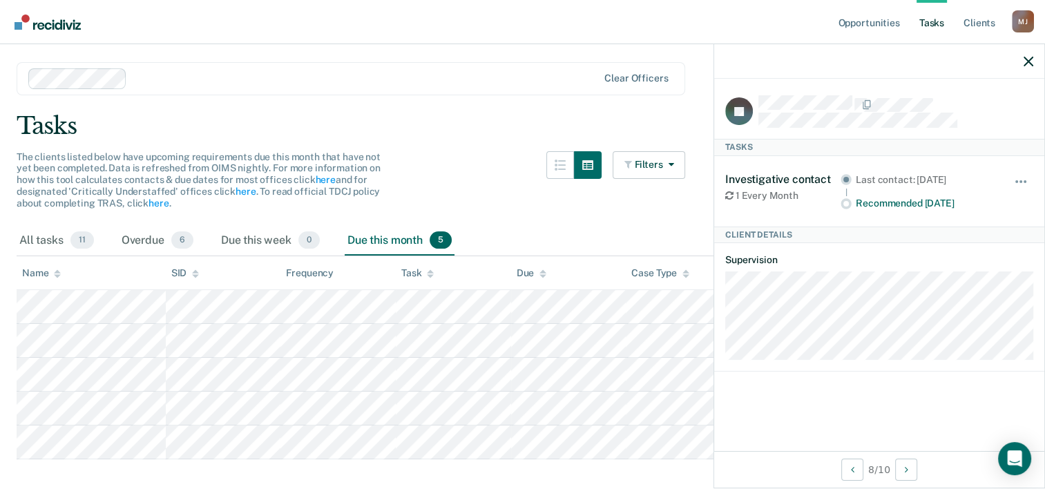
scroll to position [64, 0]
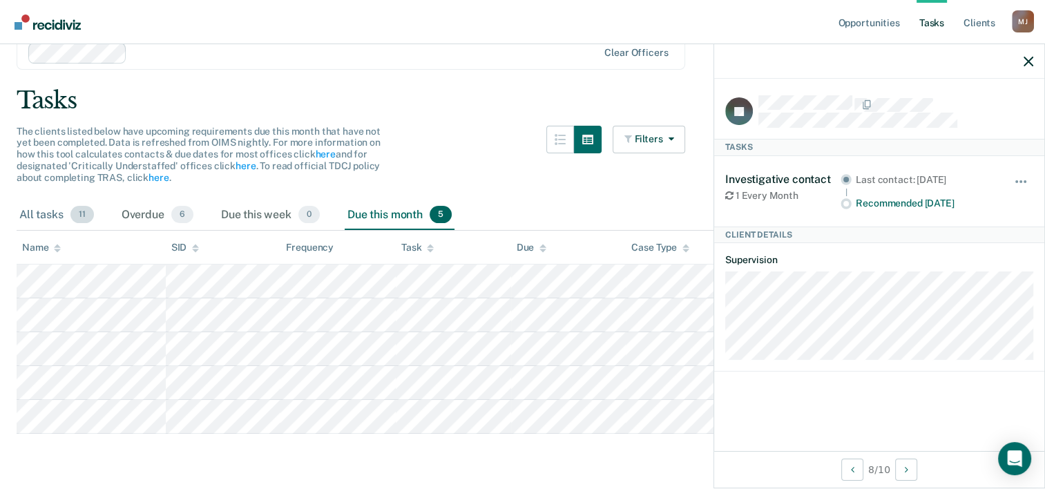
click at [43, 206] on div "All tasks 11" at bounding box center [57, 215] width 80 height 30
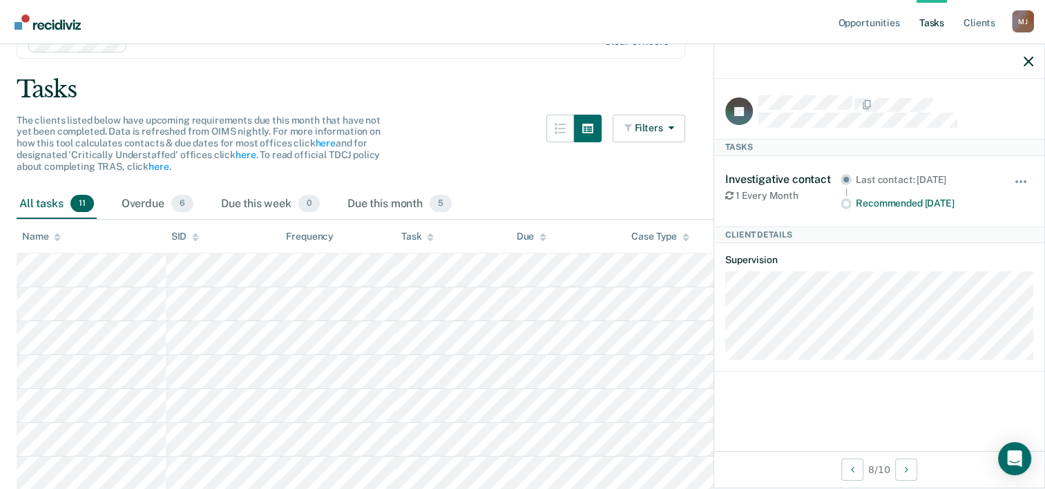
scroll to position [61, 0]
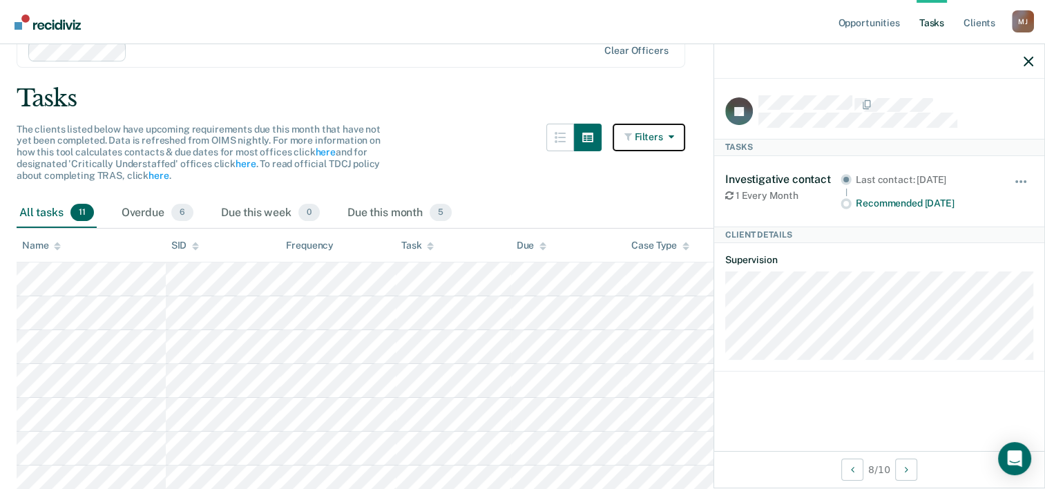
click at [674, 140] on icon "button" at bounding box center [668, 137] width 11 height 10
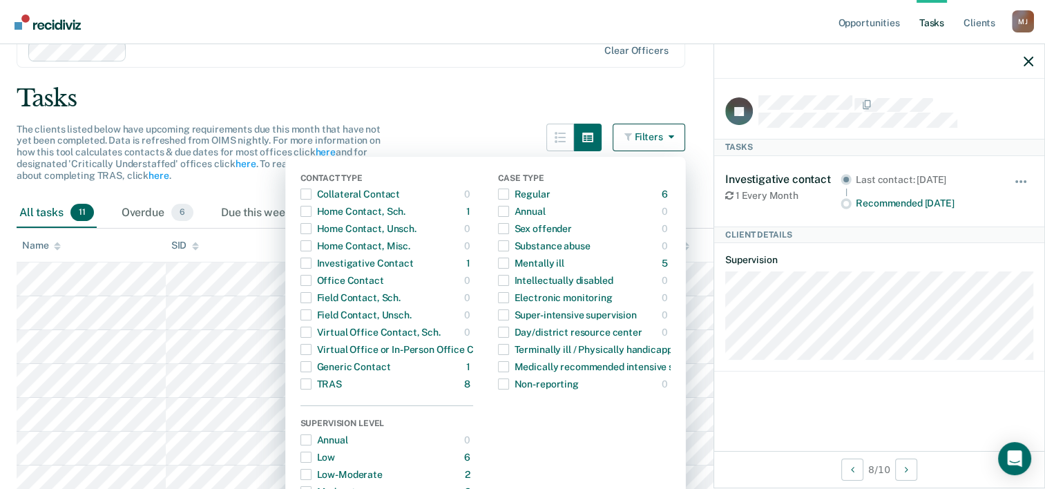
click at [481, 97] on div "Tasks" at bounding box center [523, 98] width 1012 height 28
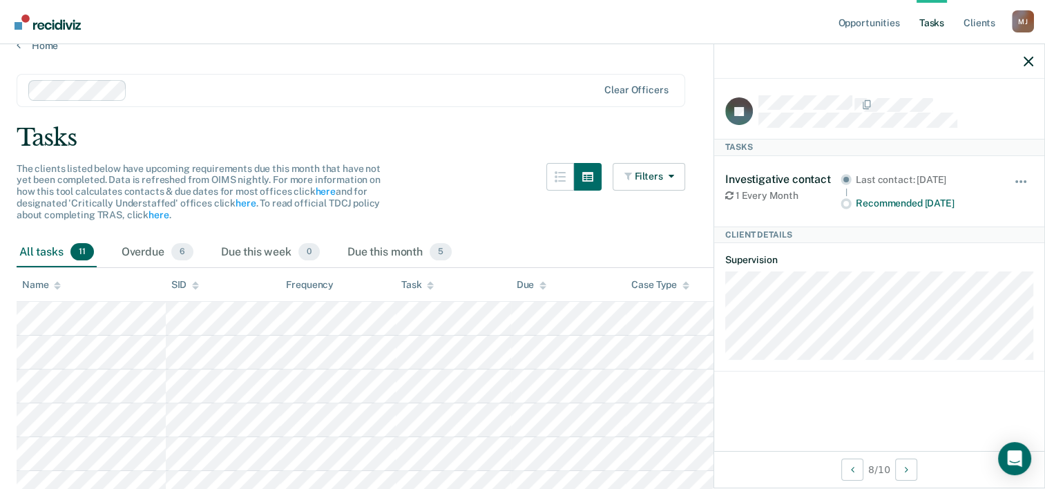
scroll to position [0, 0]
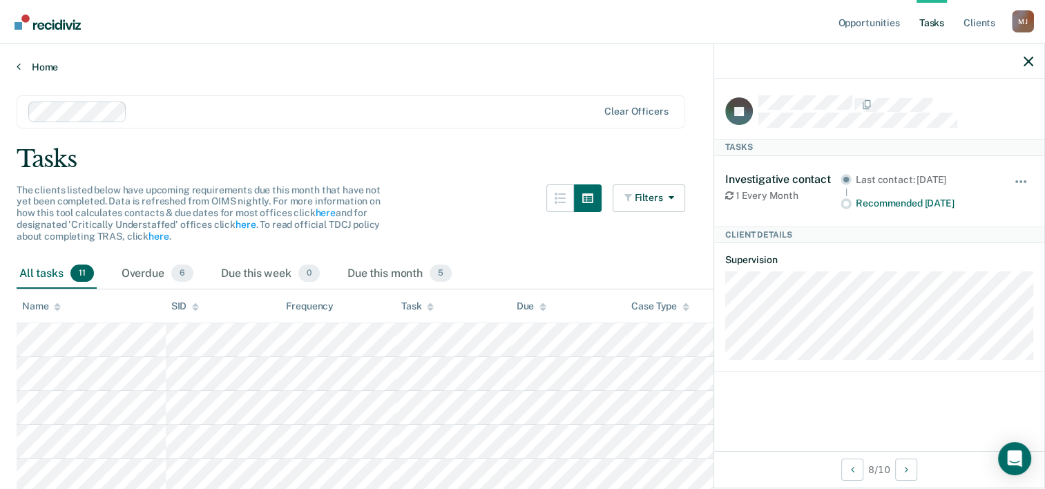
click at [28, 68] on link "Home" at bounding box center [523, 67] width 1012 height 12
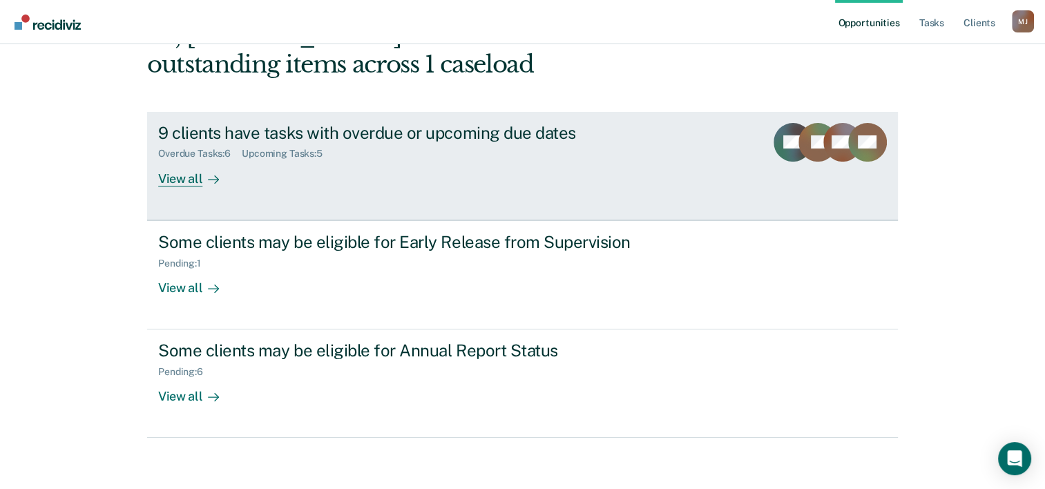
scroll to position [97, 0]
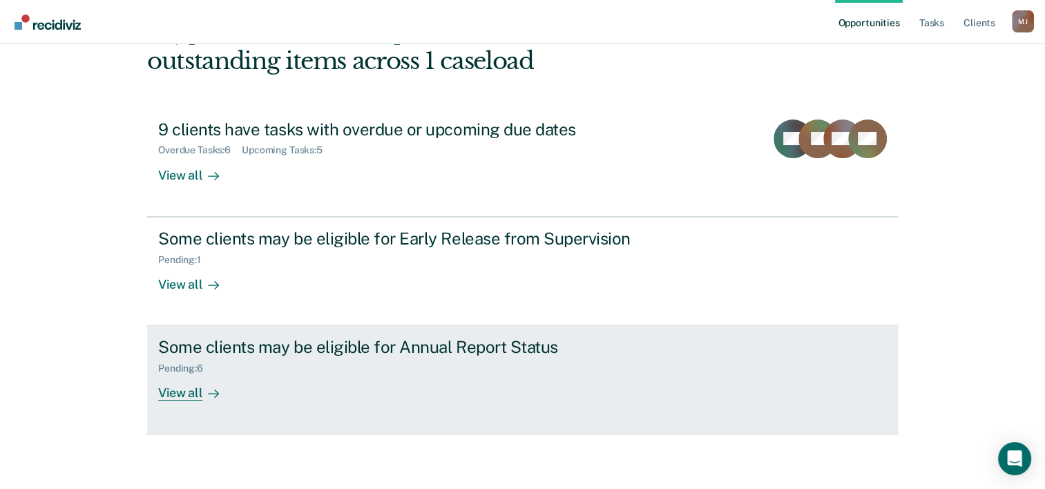
click at [307, 352] on div "Some clients may be eligible for Annual Report Status" at bounding box center [400, 347] width 485 height 20
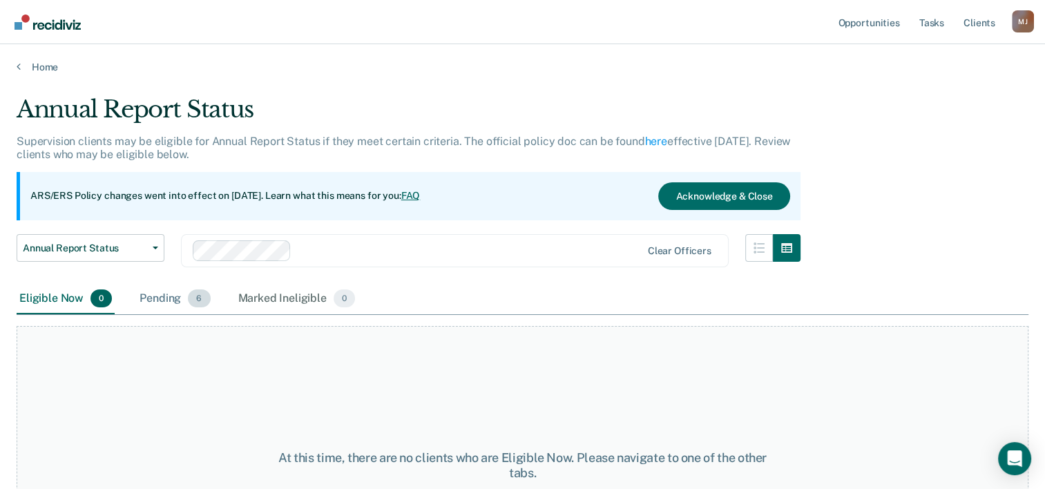
click at [168, 301] on div "Pending 6" at bounding box center [175, 299] width 76 height 30
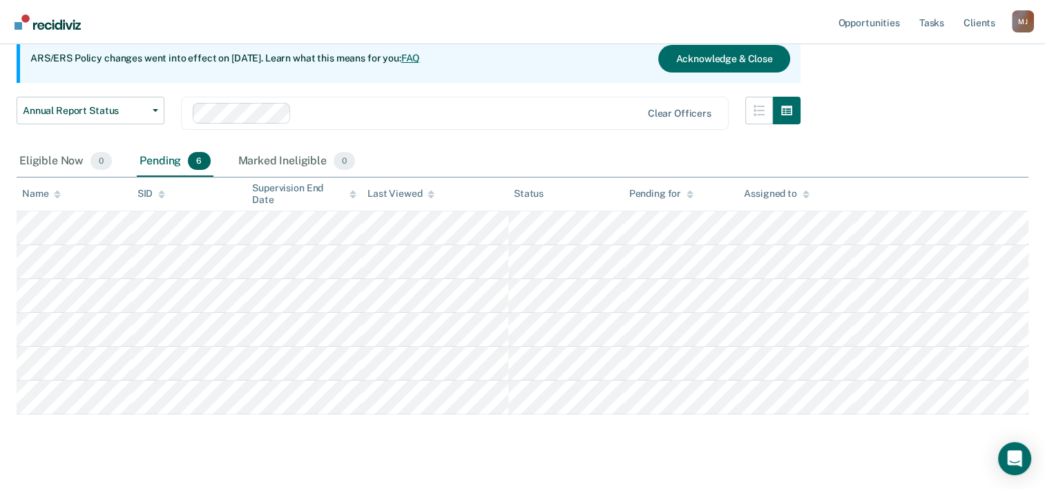
scroll to position [160, 0]
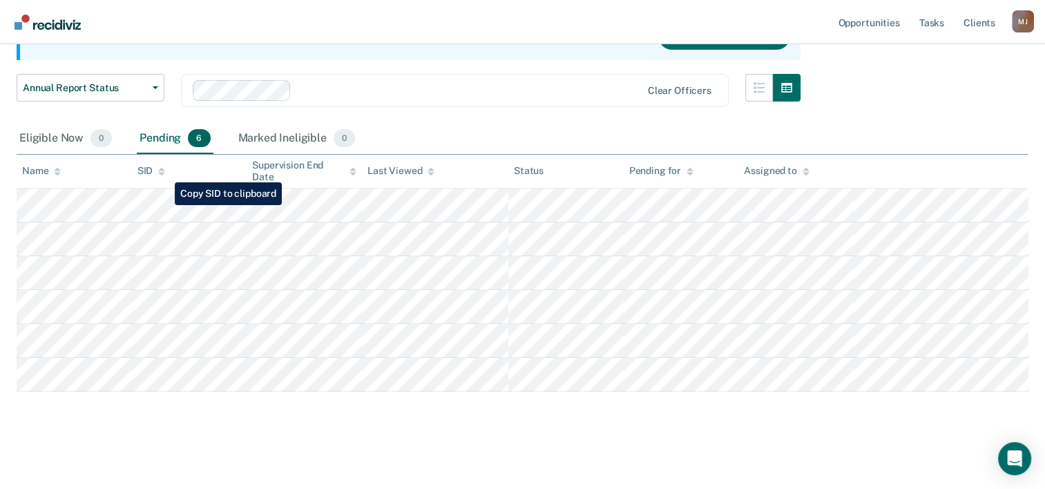
drag, startPoint x: 292, startPoint y: 180, endPoint x: 432, endPoint y: 104, distance: 159.8
click at [432, 104] on div "Clear officers" at bounding box center [455, 90] width 548 height 33
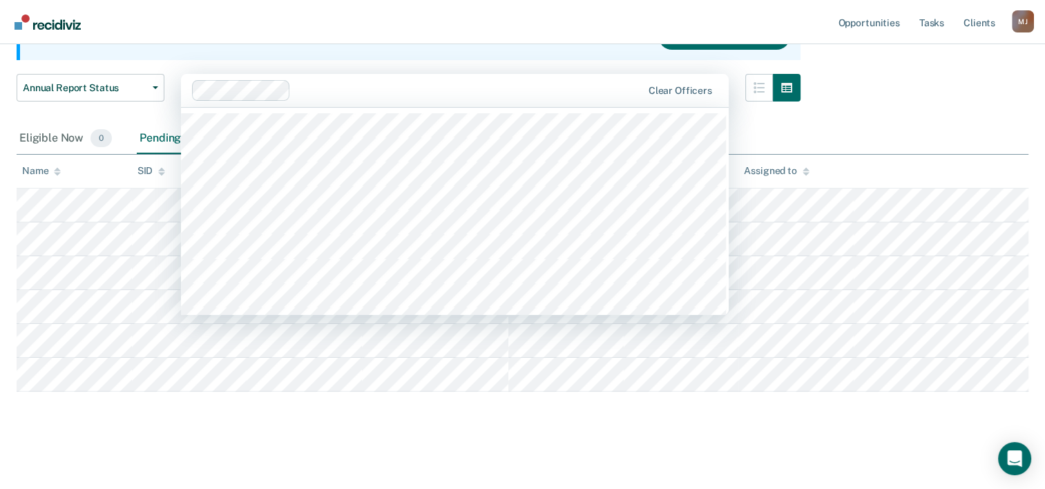
click at [785, 129] on div "Eligible Now 0 Pending 6 Marked Ineligible 0" at bounding box center [523, 139] width 1012 height 31
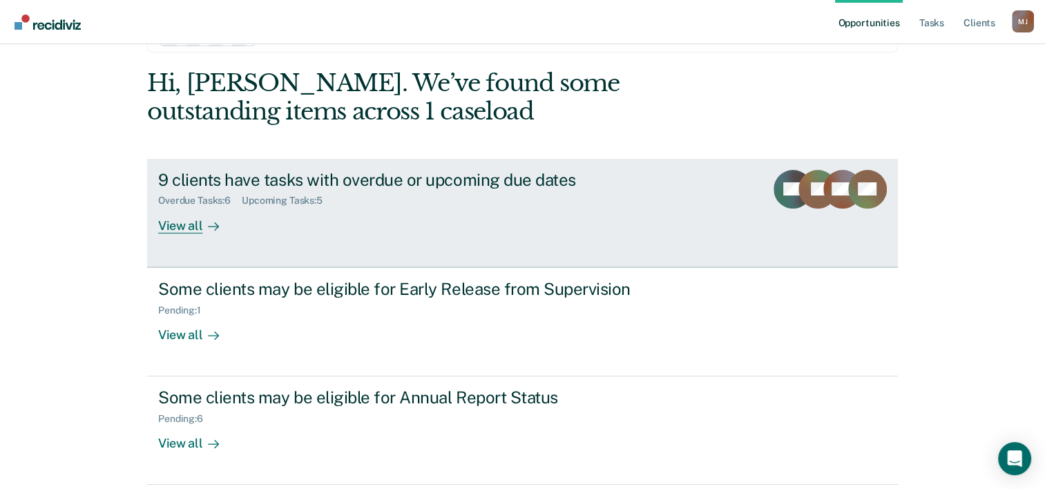
scroll to position [97, 0]
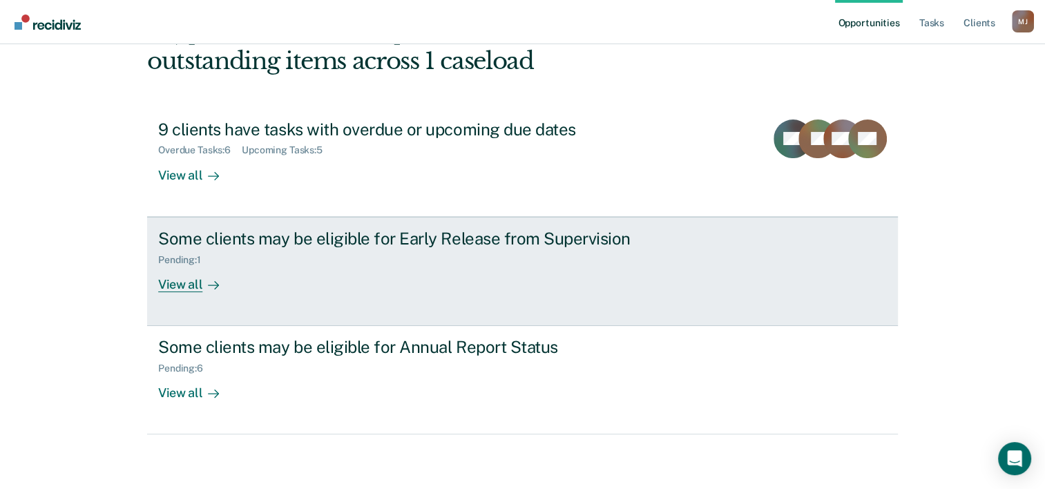
click at [297, 247] on div "Some clients may be eligible for Early Release from Supervision" at bounding box center [400, 239] width 485 height 20
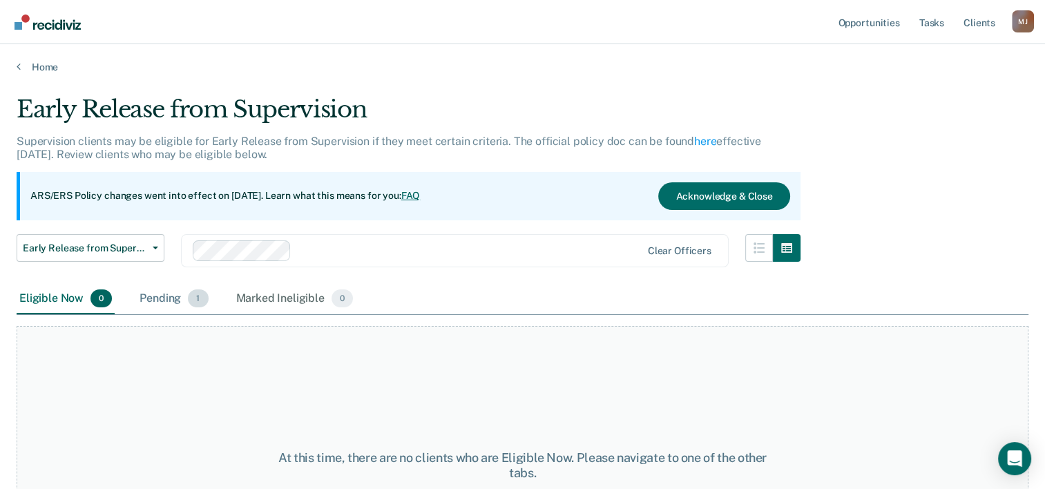
click at [157, 301] on div "Pending 1" at bounding box center [174, 299] width 74 height 30
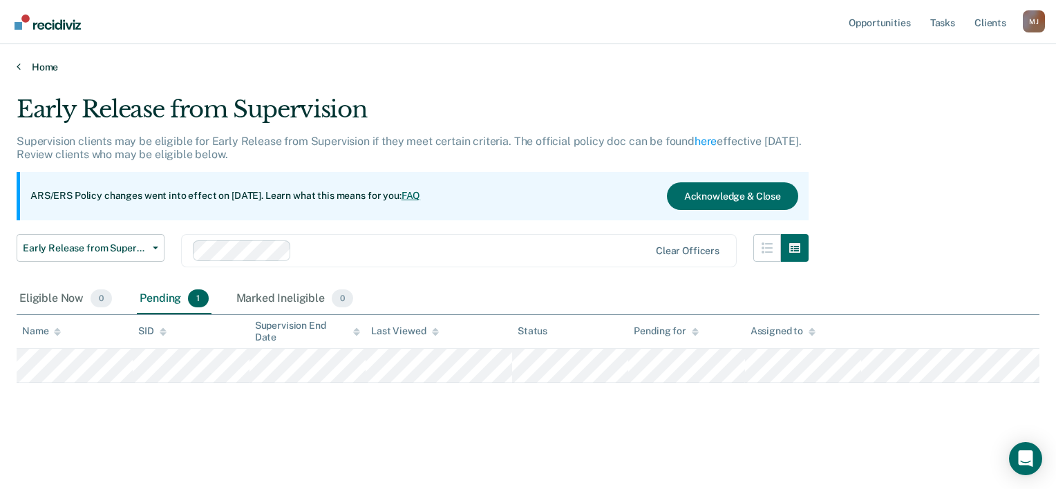
click at [21, 70] on link "Home" at bounding box center [528, 67] width 1022 height 12
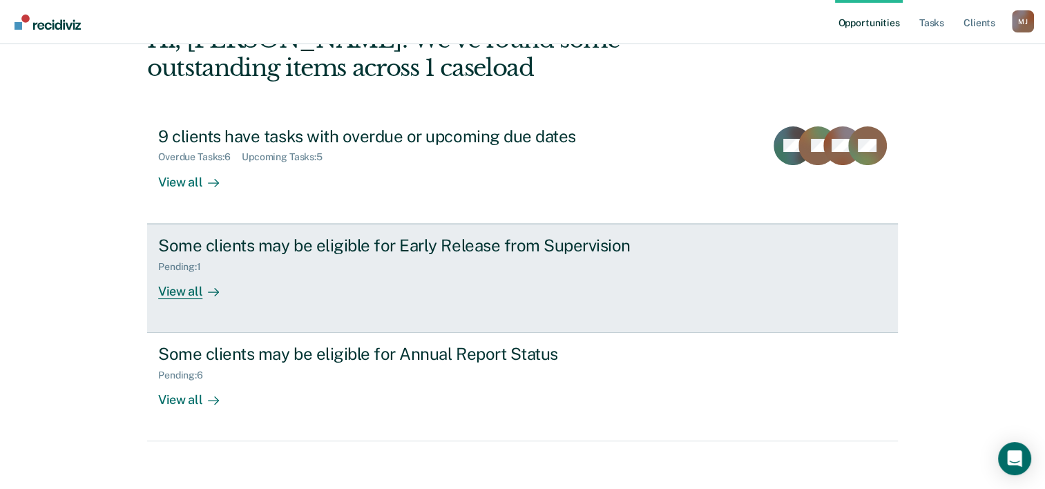
scroll to position [97, 0]
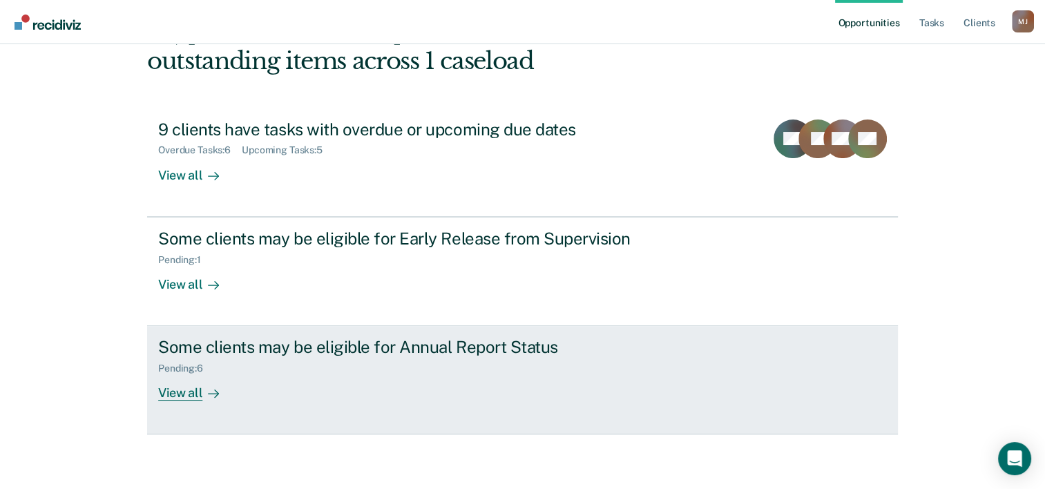
click at [325, 347] on div "Some clients may be eligible for Annual Report Status" at bounding box center [400, 347] width 485 height 20
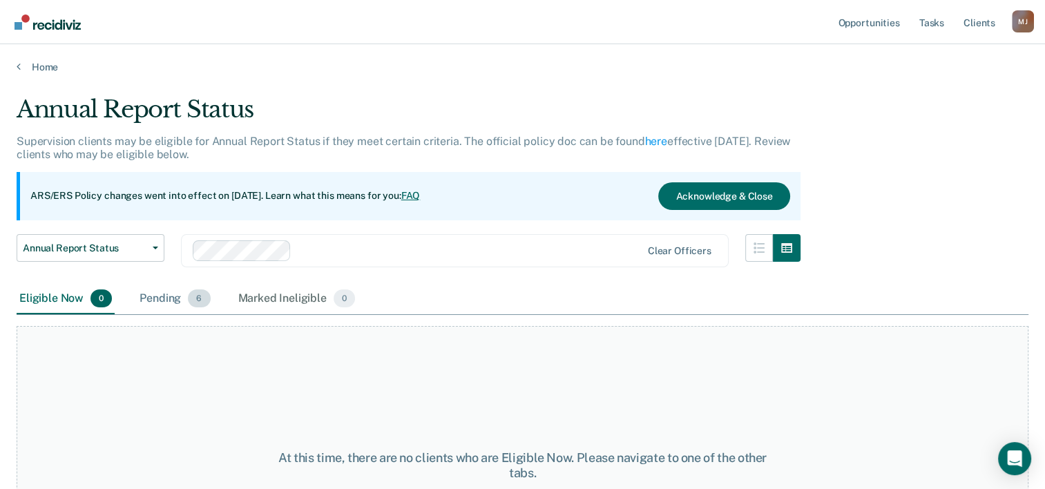
click at [167, 301] on div "Pending 6" at bounding box center [175, 299] width 76 height 30
